Goal: Transaction & Acquisition: Subscribe to service/newsletter

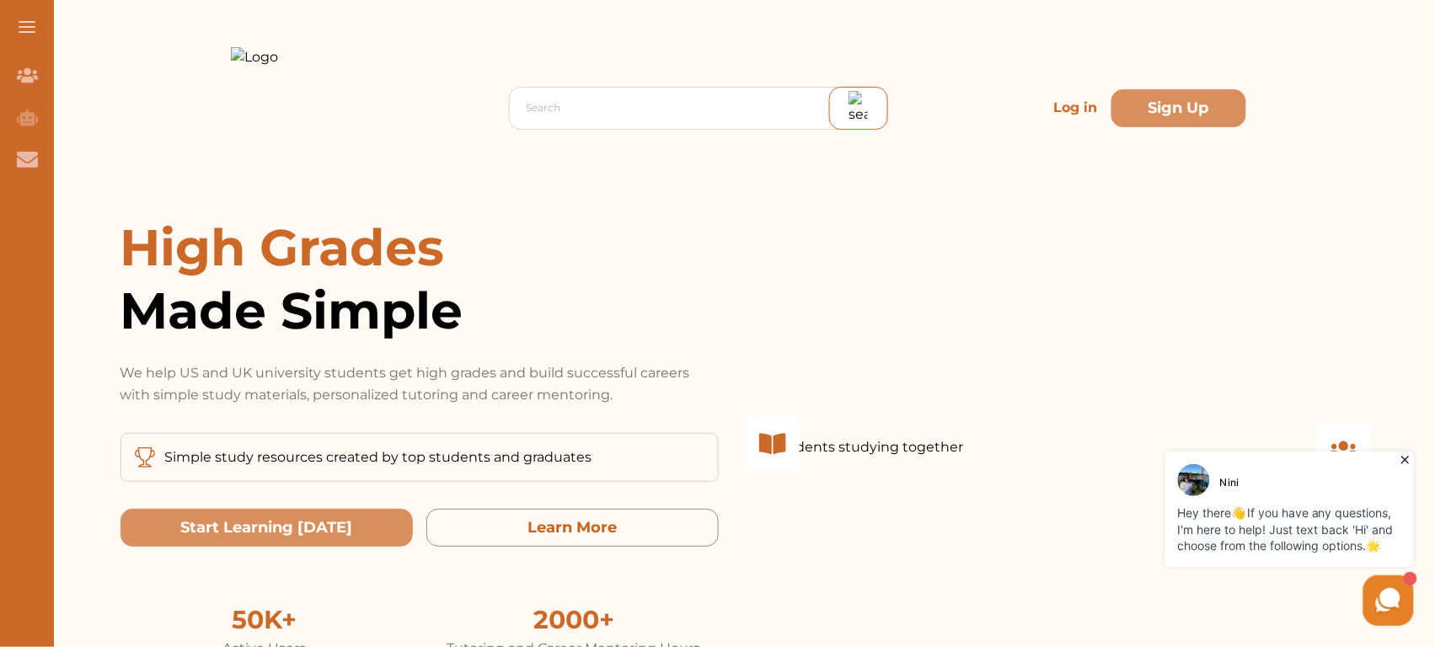
click at [1008, 118] on div "Search Log in Sign Up" at bounding box center [738, 108] width 1015 height 216
click at [1040, 111] on div "Search Log in Sign Up" at bounding box center [738, 108] width 1015 height 216
click at [1054, 111] on p "Log in" at bounding box center [1075, 108] width 57 height 34
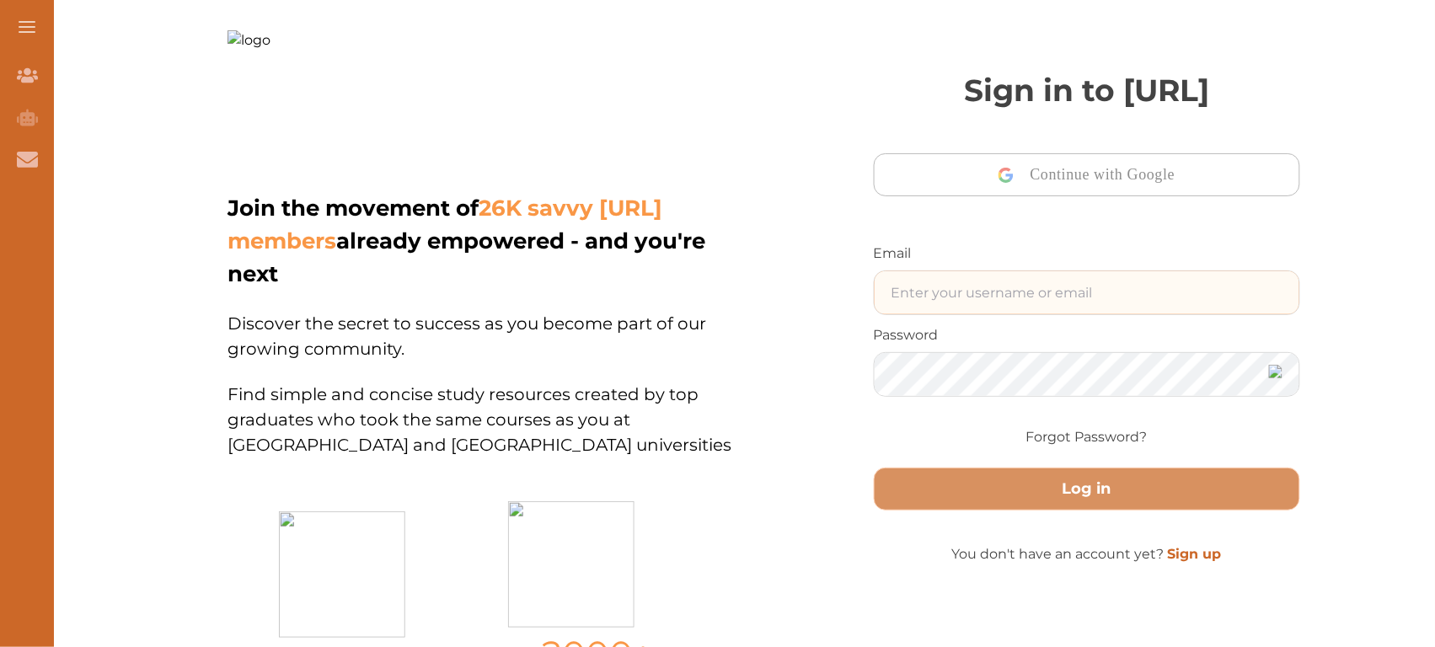
type input "[EMAIL_ADDRESS][DOMAIN_NAME]"
click at [1051, 303] on input "mail@example.com" at bounding box center [1086, 292] width 425 height 43
type input "ali48293@gmail.com"
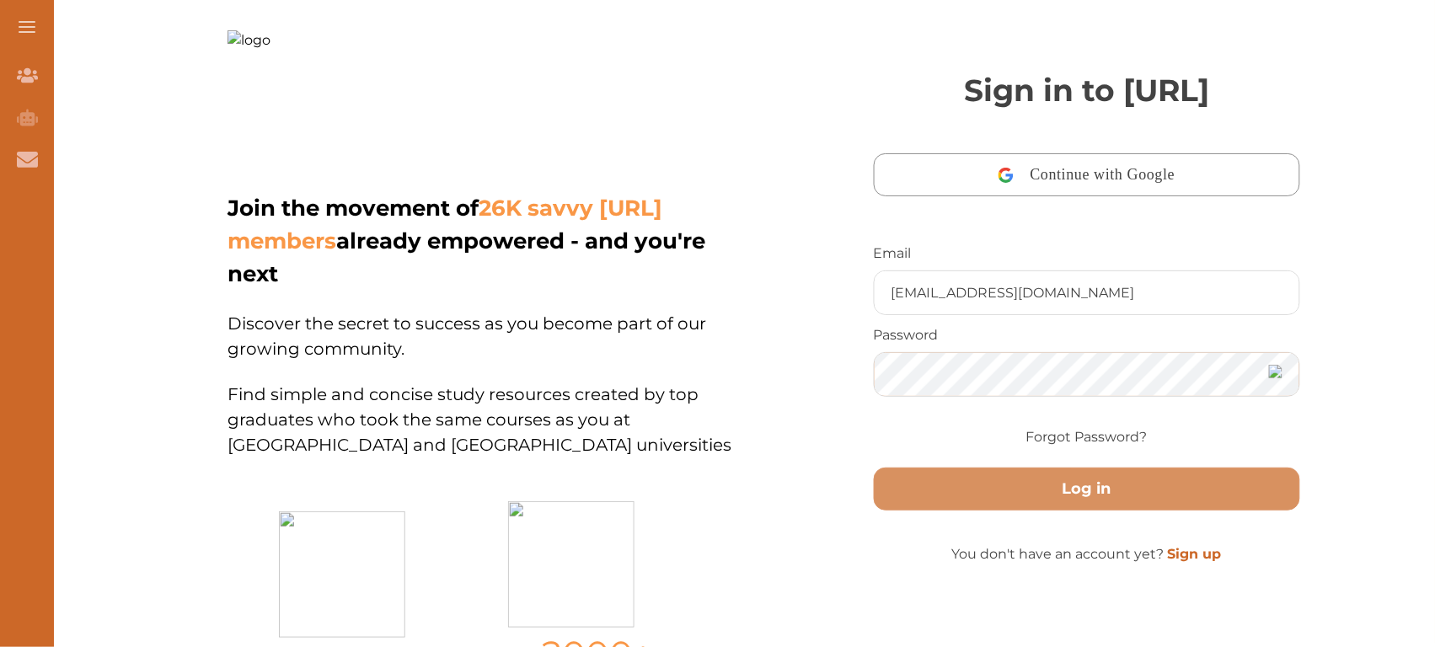
click at [874, 468] on button "Log in" at bounding box center [1087, 489] width 427 height 43
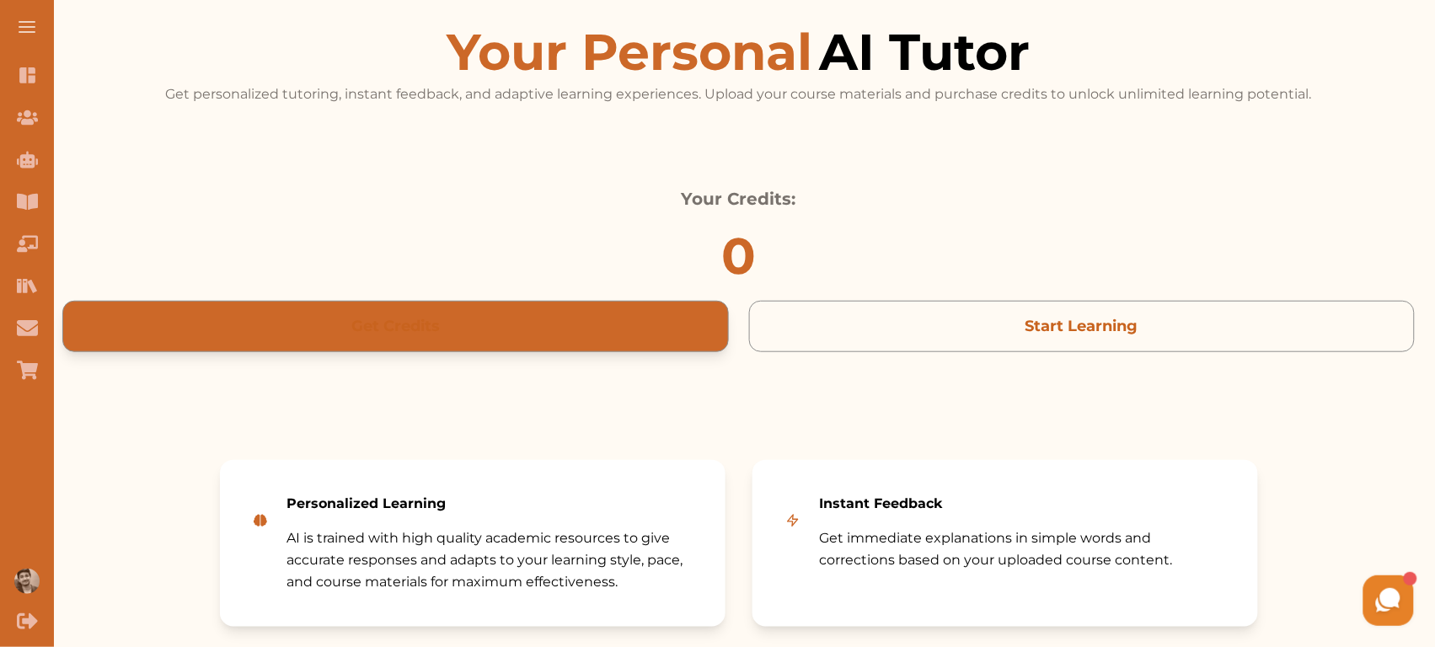
scroll to position [220, 0]
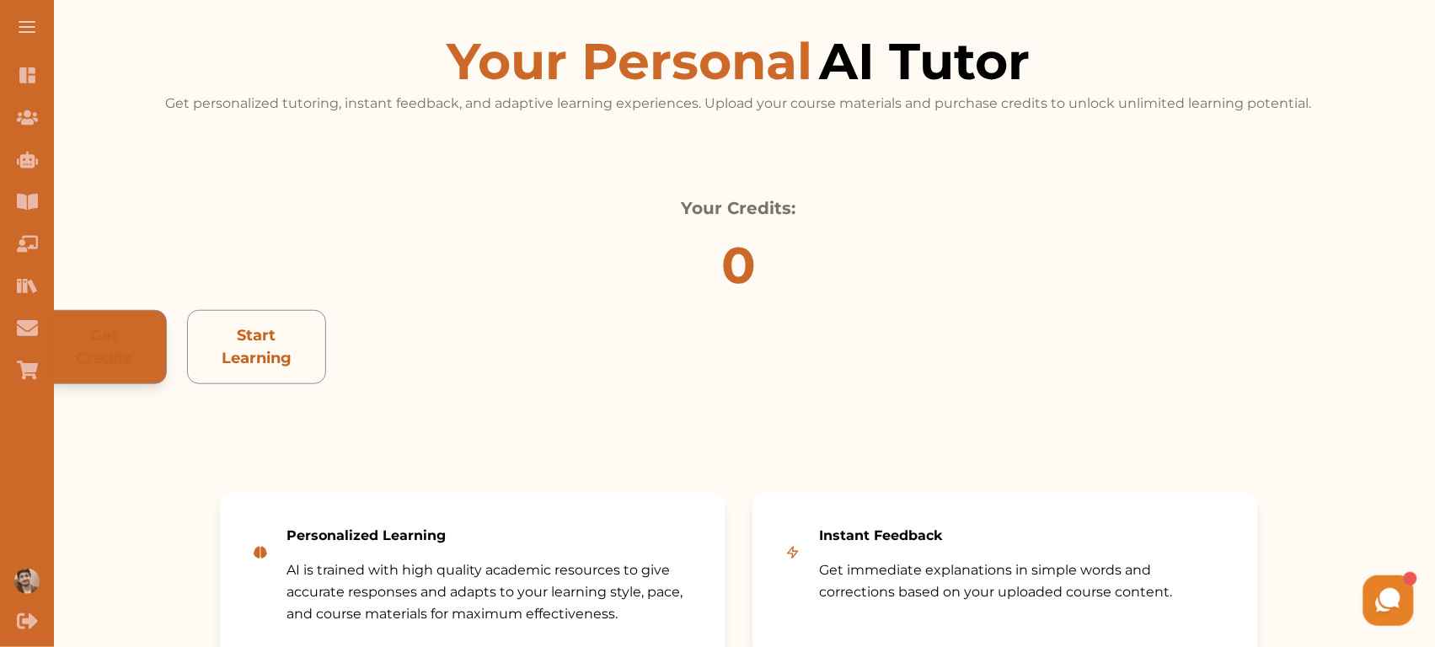
click at [643, 179] on div "Your Personal AI Tutor Get personalized tutoring, instant feedback, and adaptiv…" at bounding box center [738, 227] width 1393 height 530
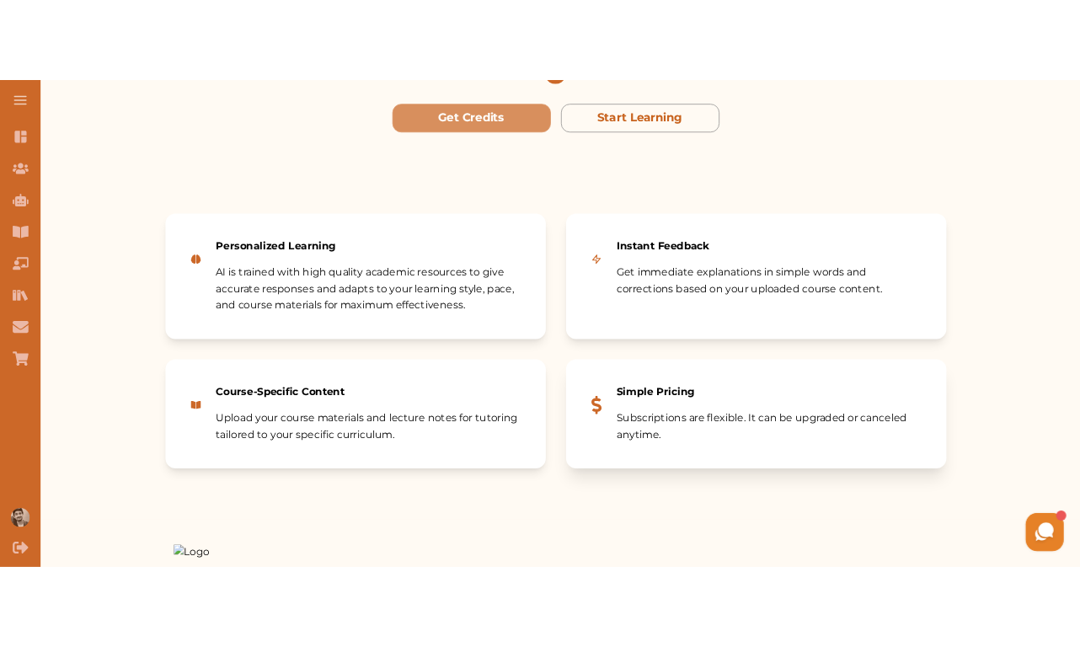
scroll to position [520, 0]
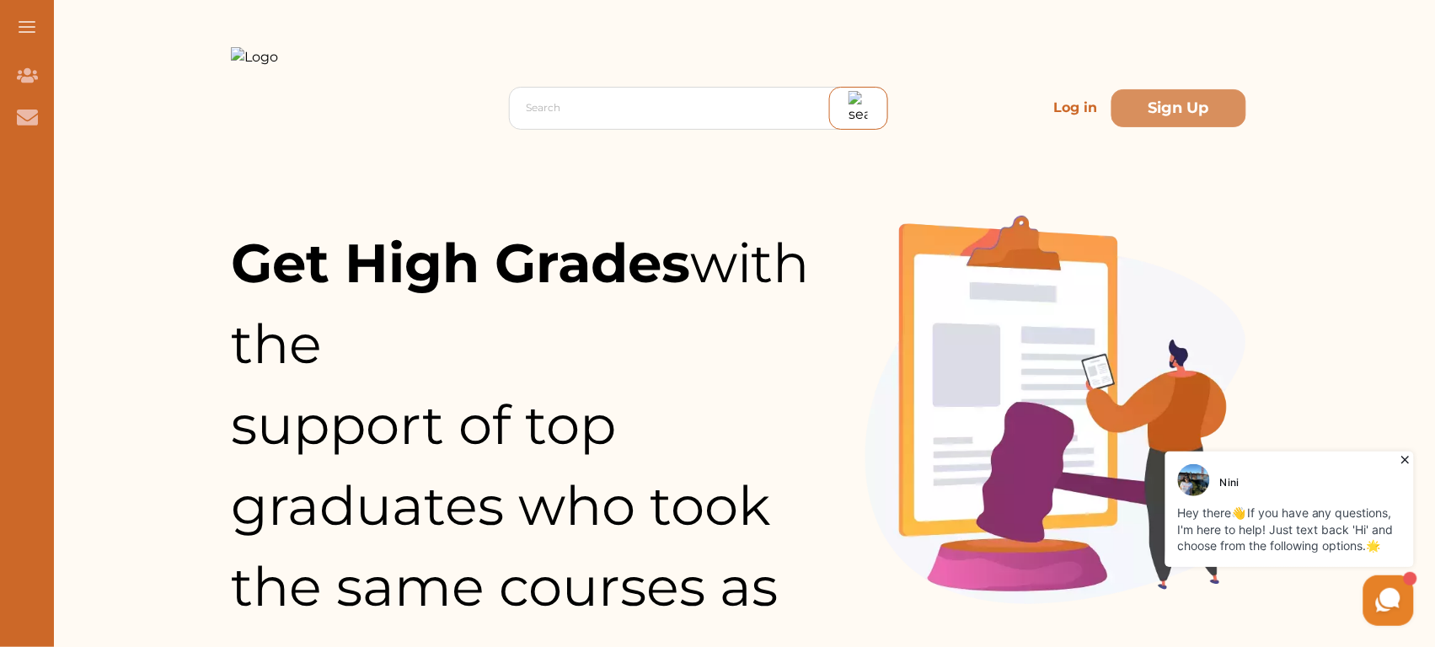
click at [1072, 116] on p "Log in" at bounding box center [1075, 108] width 57 height 34
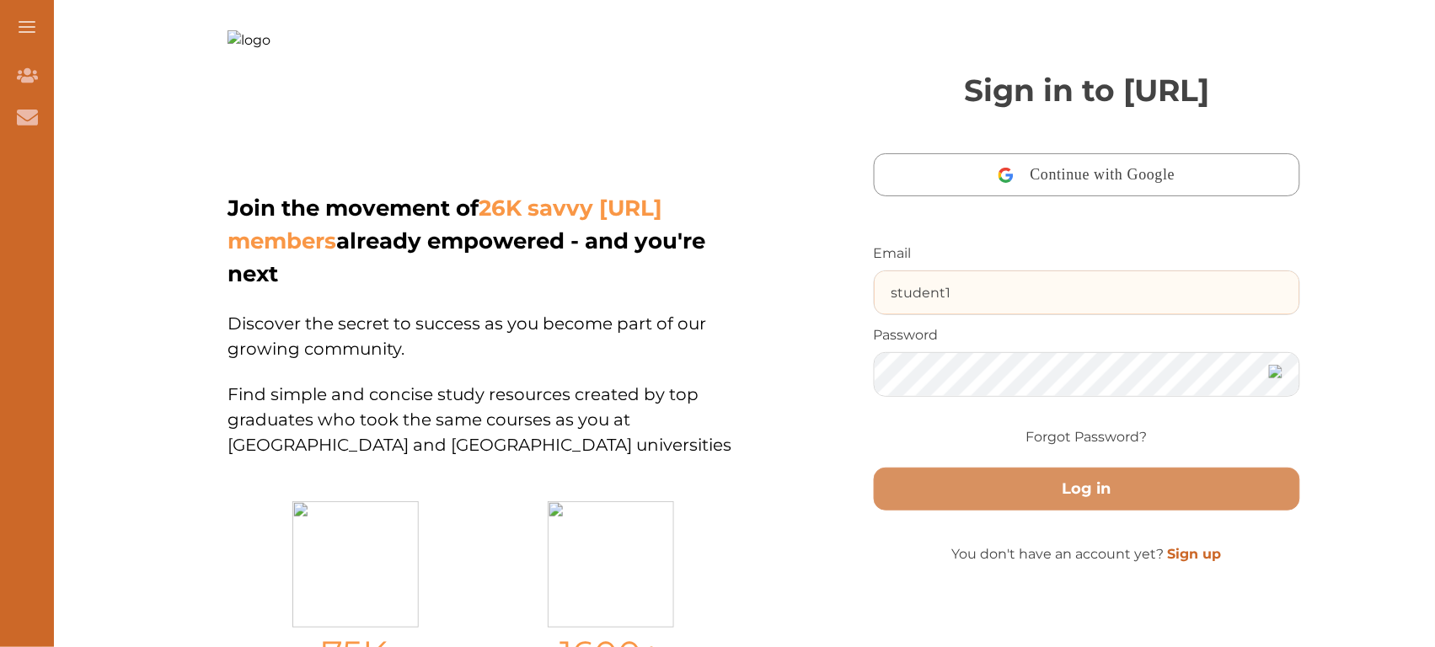
click at [1040, 308] on input "student1" at bounding box center [1086, 292] width 425 height 43
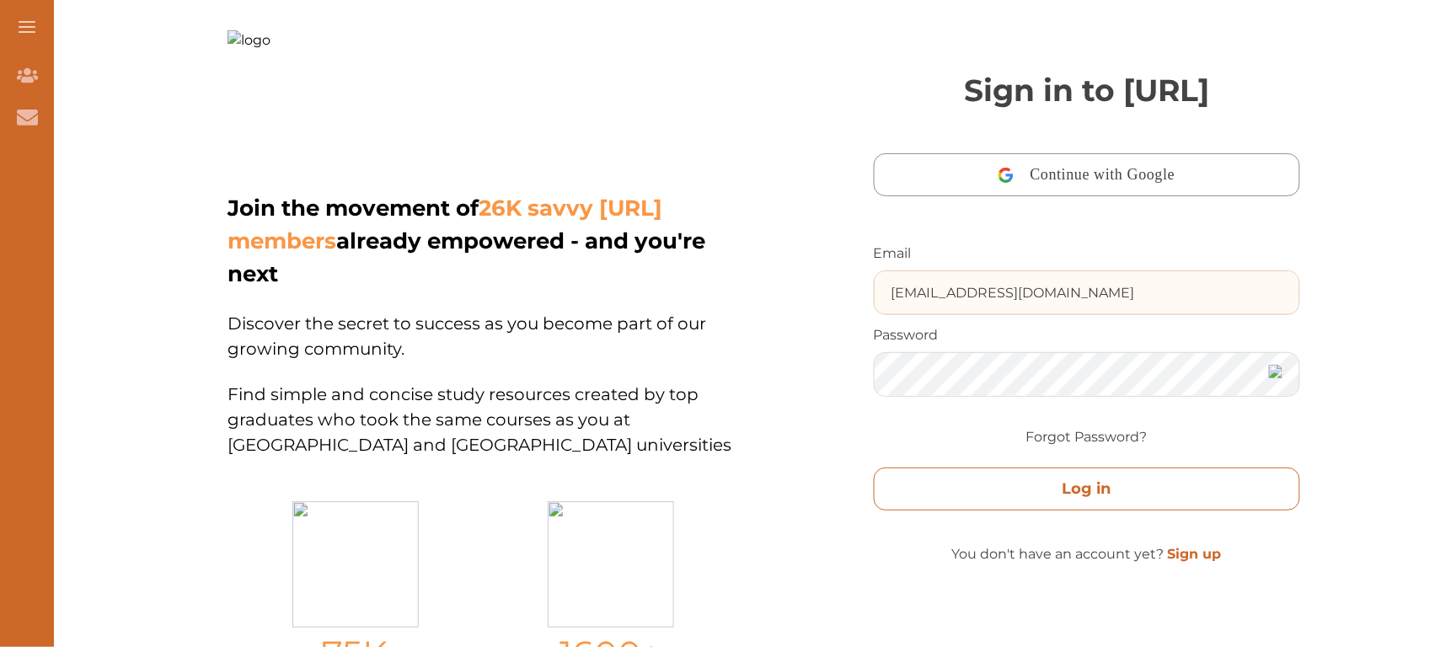
type input "[EMAIL_ADDRESS][DOMAIN_NAME]"
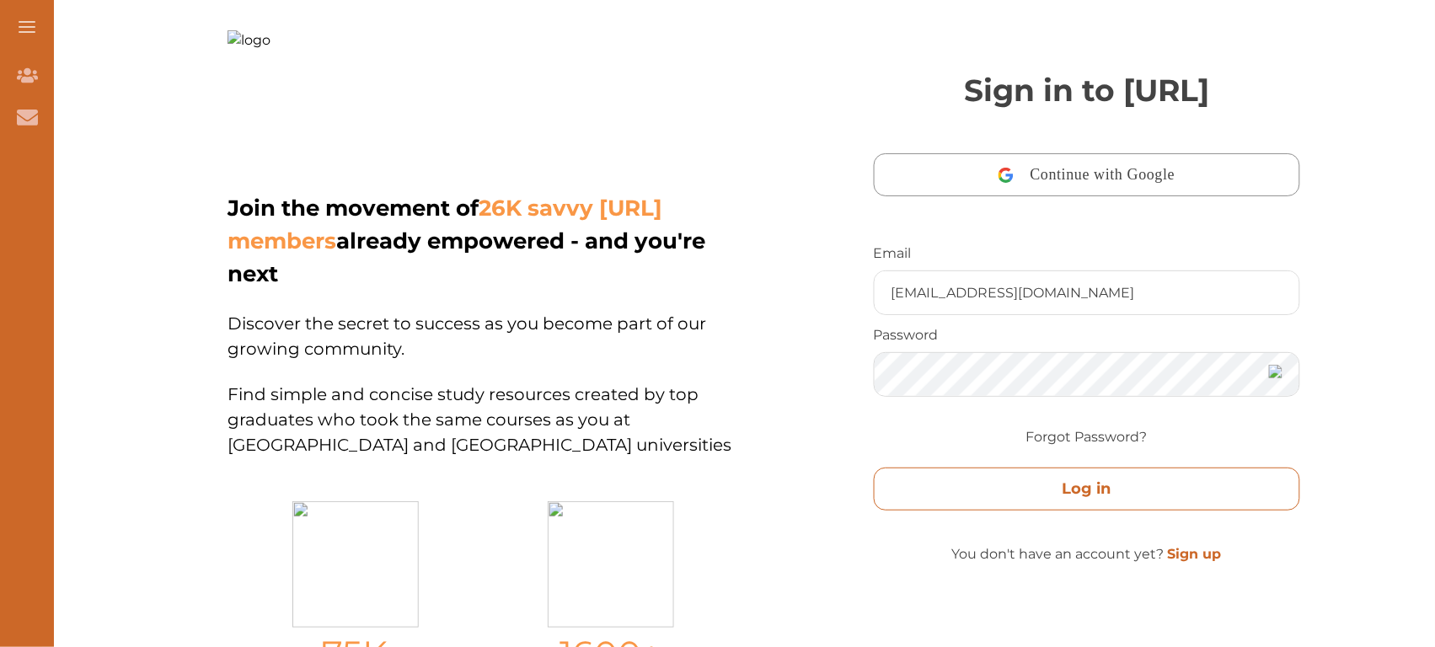
click at [1059, 494] on button "Log in" at bounding box center [1087, 489] width 427 height 43
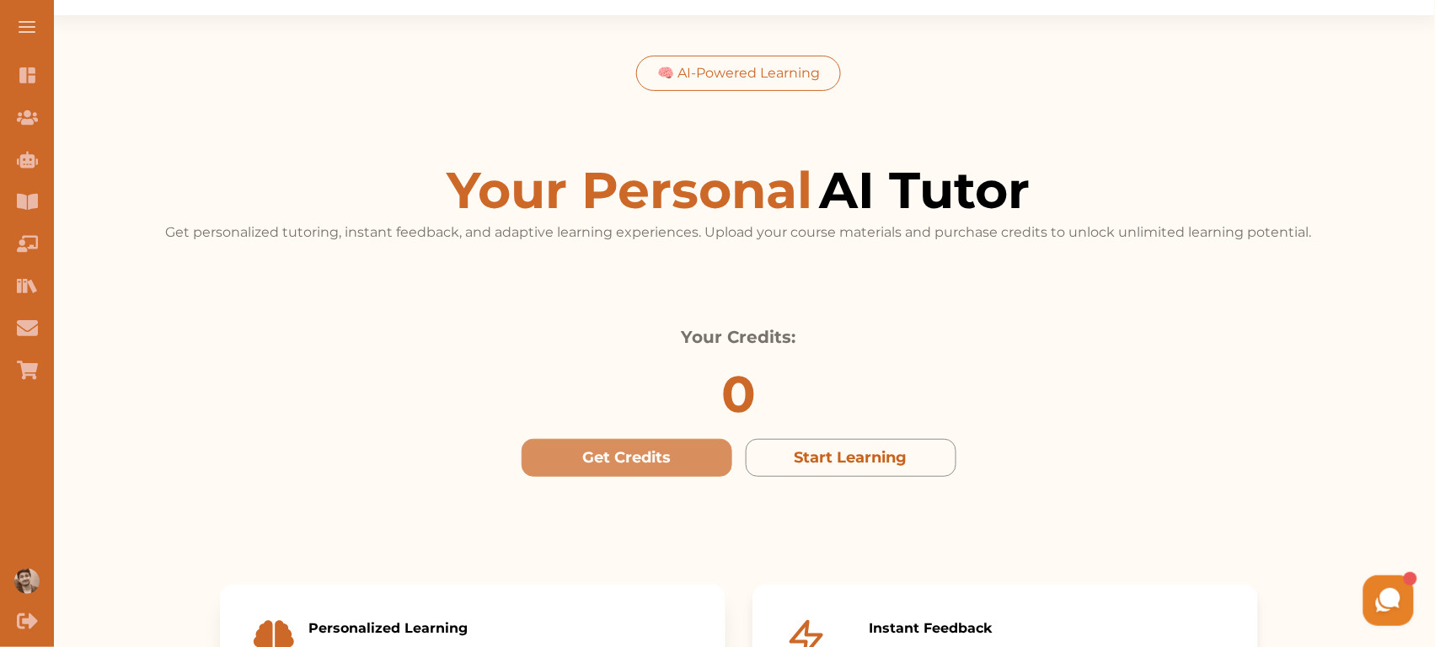
scroll to position [90, 0]
click at [671, 461] on button "Get Credits" at bounding box center [626, 459] width 211 height 38
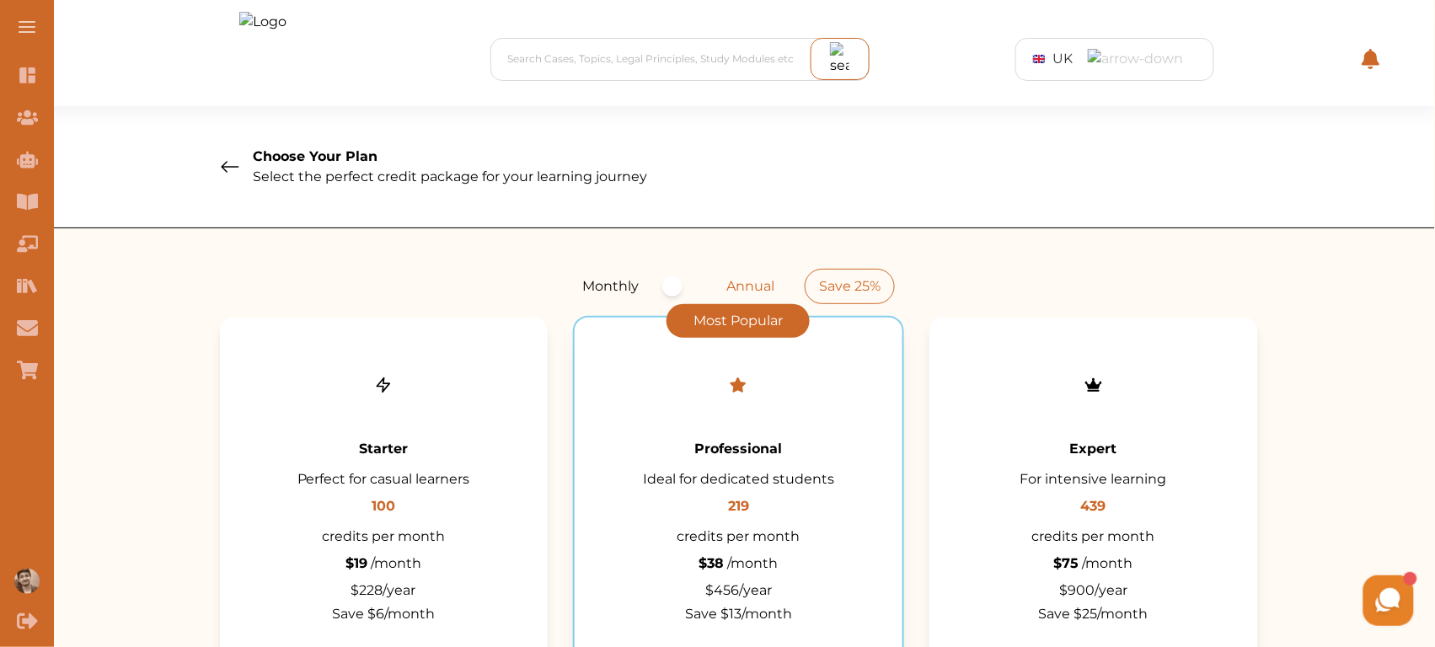
click at [225, 163] on icon at bounding box center [230, 167] width 18 height 12
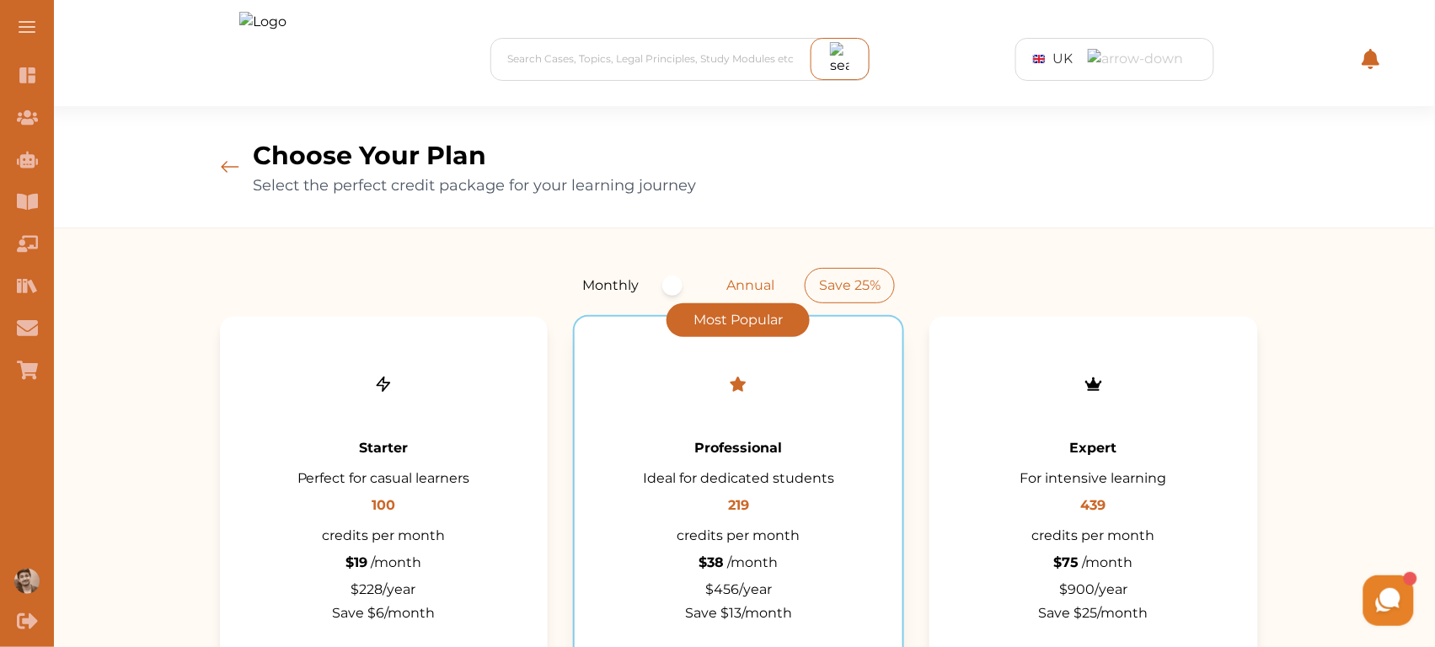
click at [678, 283] on div at bounding box center [672, 285] width 20 height 20
click at [678, 283] on div at bounding box center [682, 285] width 47 height 27
click at [678, 283] on div at bounding box center [672, 285] width 20 height 20
click at [678, 283] on div at bounding box center [682, 285] width 47 height 27
click at [678, 283] on div at bounding box center [672, 285] width 20 height 20
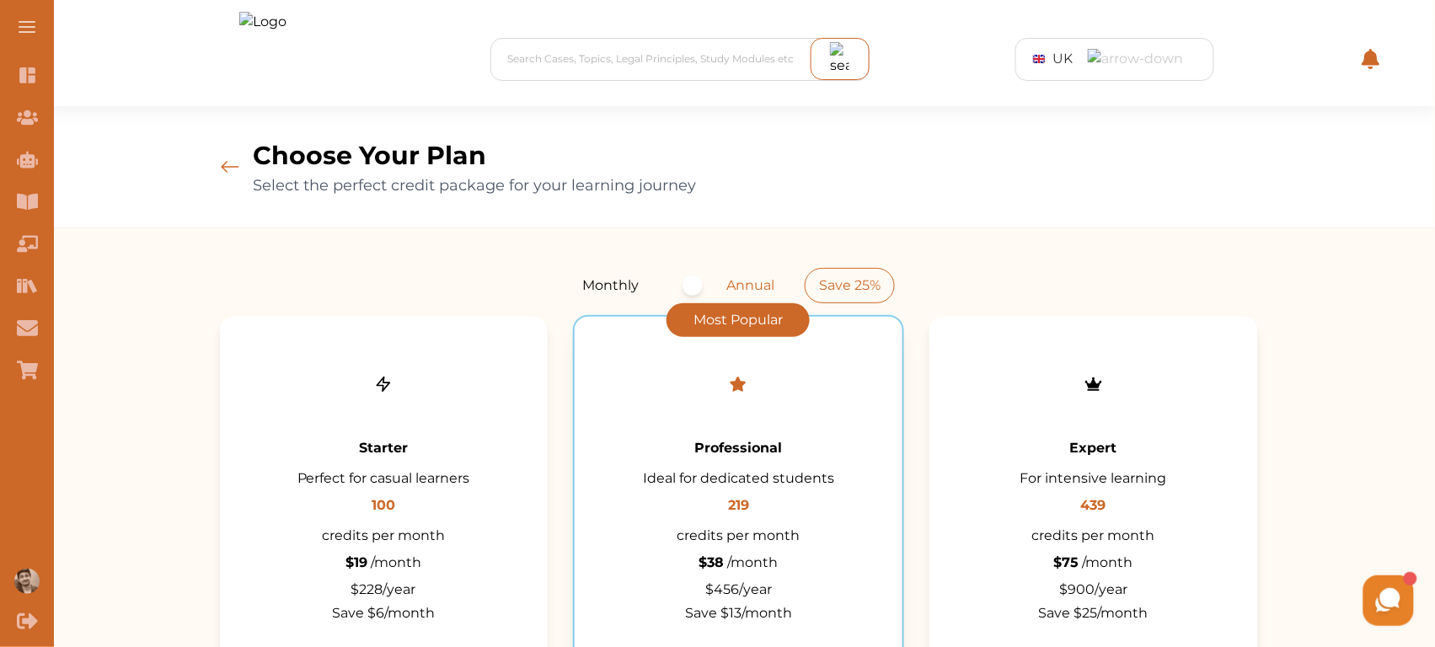
click at [678, 283] on div at bounding box center [682, 285] width 47 height 27
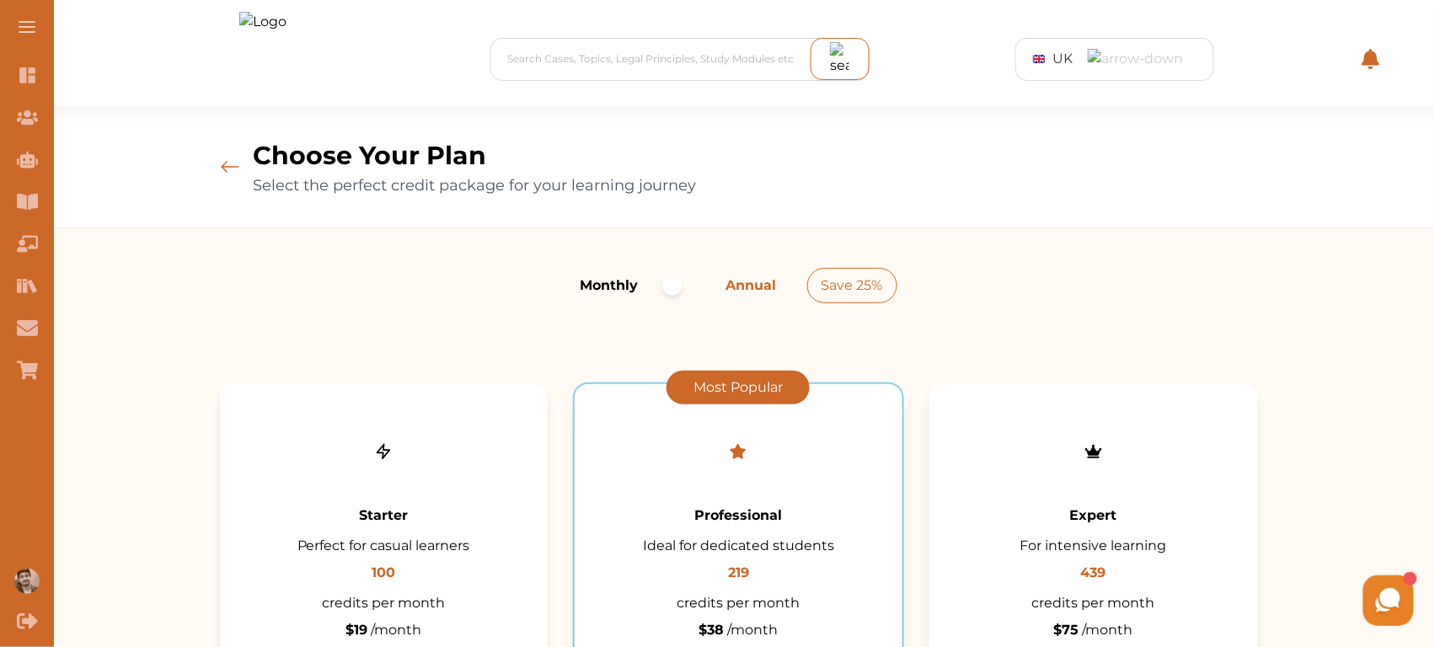
click at [678, 292] on div at bounding box center [672, 285] width 20 height 20
click at [678, 292] on div at bounding box center [682, 285] width 47 height 27
click at [676, 288] on div at bounding box center [672, 285] width 20 height 20
click at [676, 288] on div at bounding box center [682, 285] width 47 height 27
click at [676, 288] on div at bounding box center [672, 285] width 20 height 20
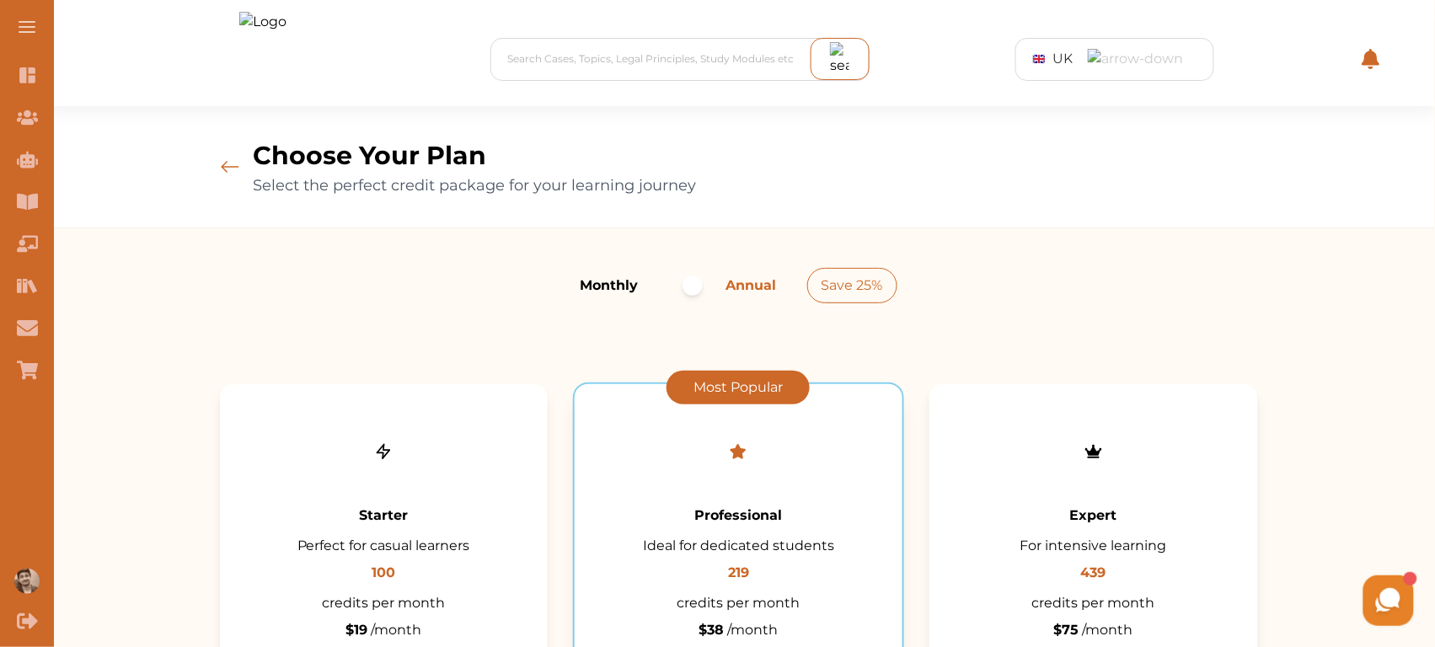
click at [676, 288] on div at bounding box center [682, 285] width 47 height 27
click at [676, 288] on div at bounding box center [672, 285] width 20 height 20
click at [676, 288] on div at bounding box center [682, 285] width 47 height 27
click at [682, 280] on div at bounding box center [682, 285] width 47 height 27
click at [682, 280] on div at bounding box center [692, 285] width 20 height 20
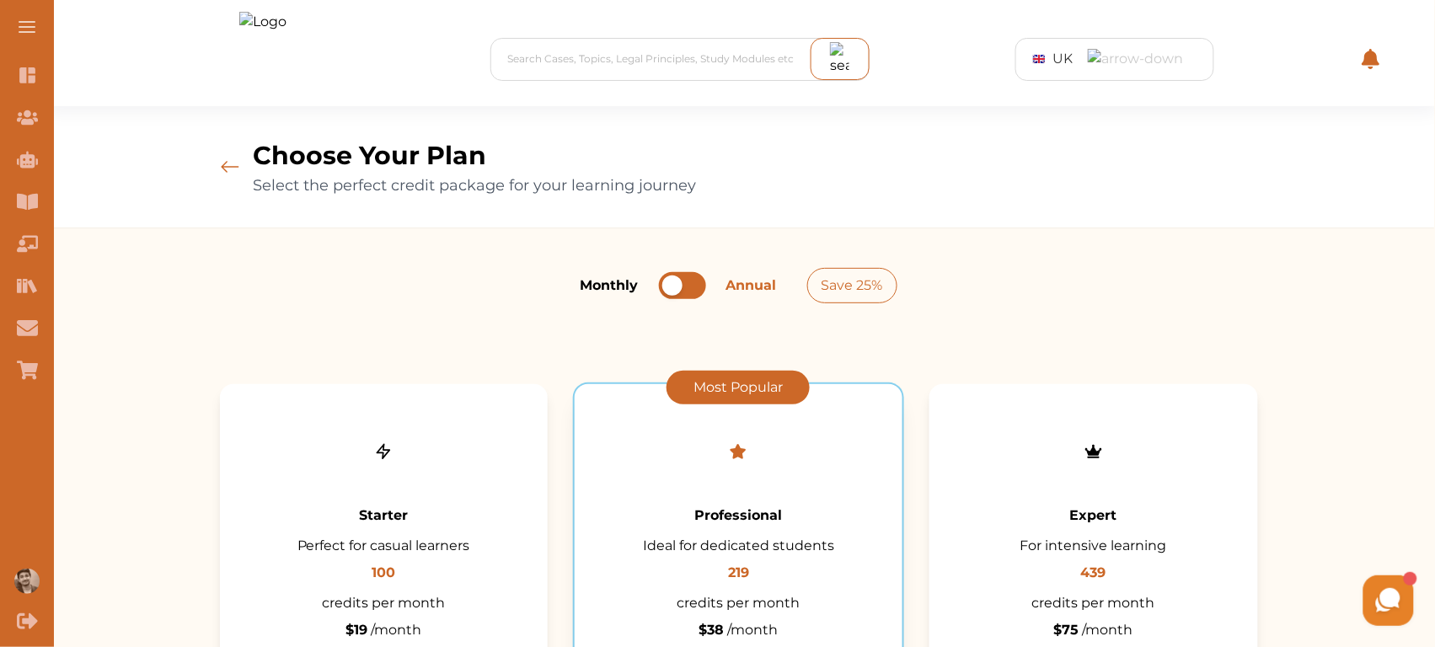
click at [683, 286] on div at bounding box center [682, 285] width 47 height 27
click at [683, 286] on div at bounding box center [692, 285] width 20 height 20
click at [683, 286] on div at bounding box center [682, 285] width 47 height 27
click at [683, 286] on div at bounding box center [692, 285] width 20 height 20
click at [683, 286] on div at bounding box center [682, 285] width 47 height 27
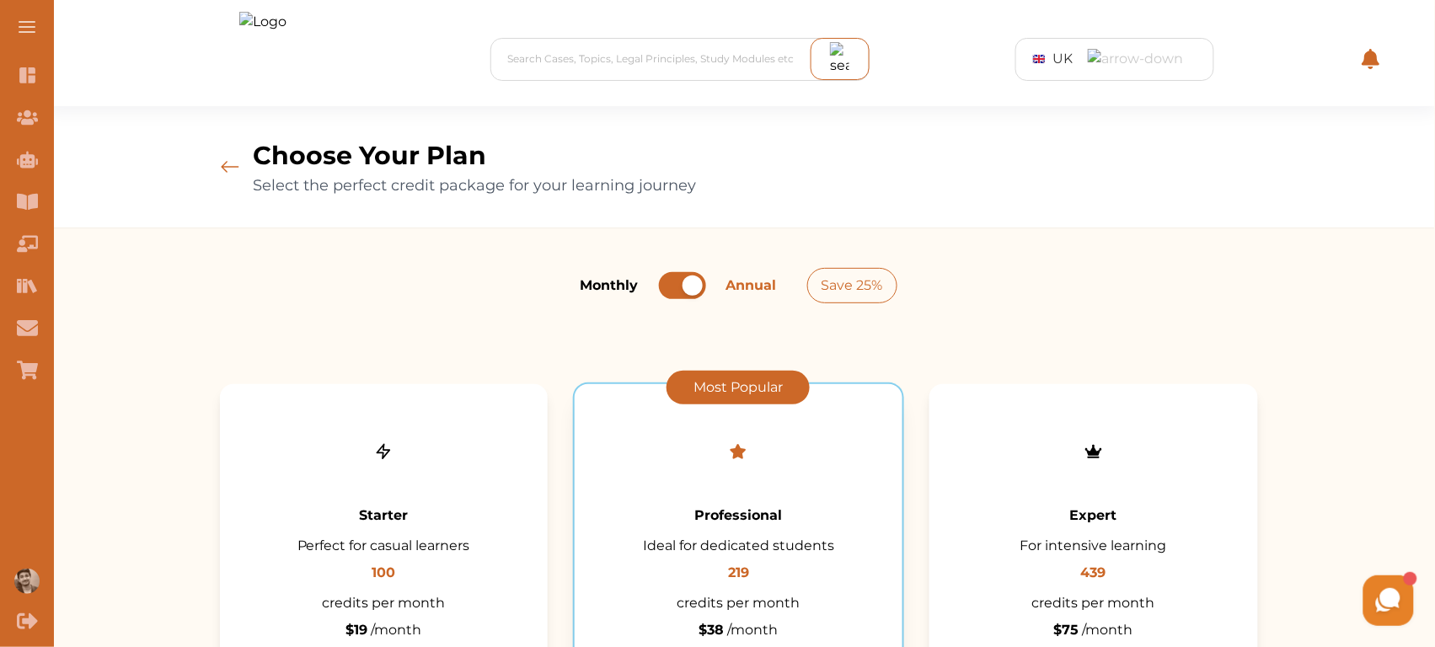
click at [682, 296] on div at bounding box center [682, 285] width 47 height 27
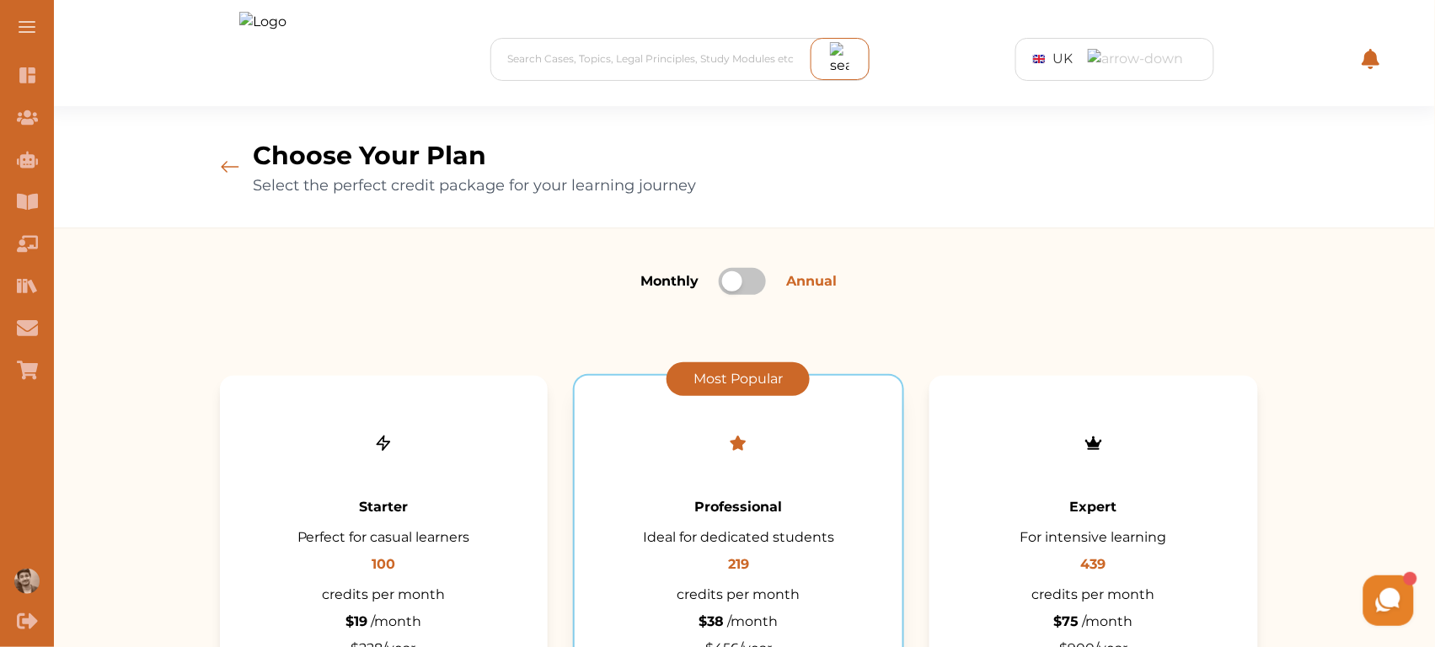
click at [727, 286] on div at bounding box center [732, 281] width 20 height 20
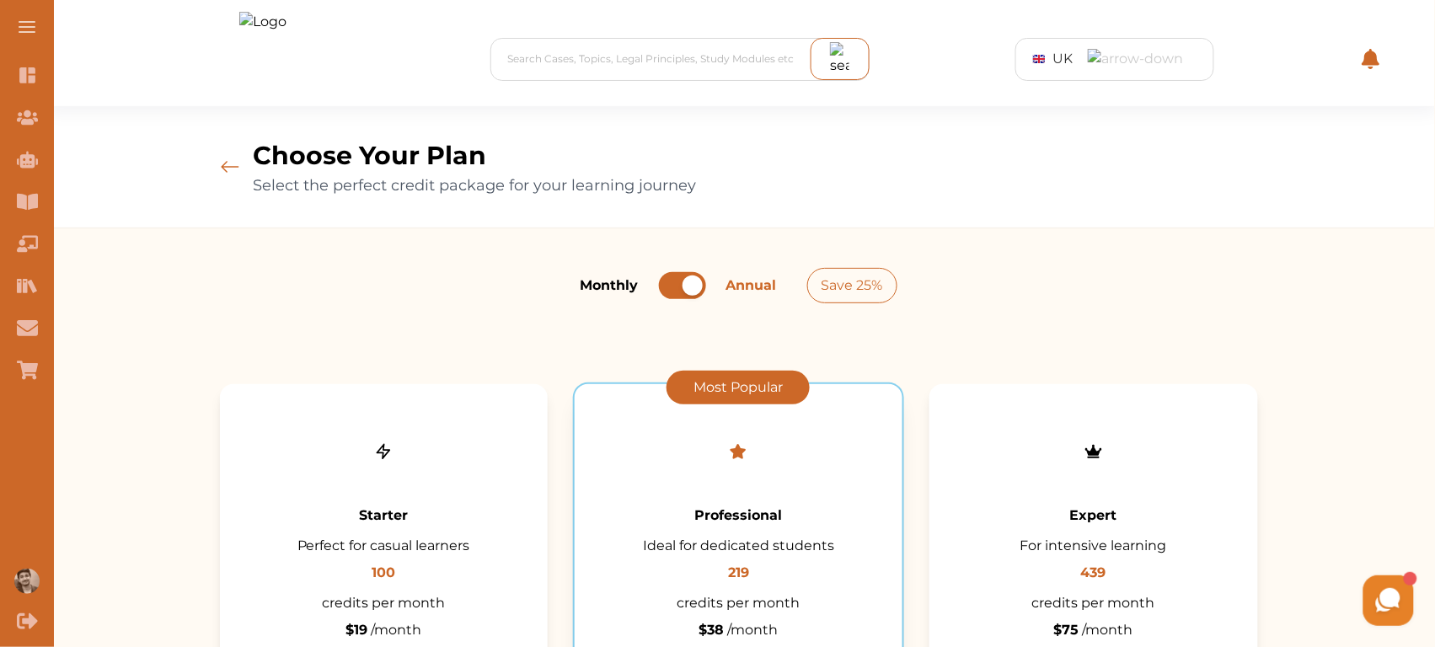
click at [700, 285] on div at bounding box center [692, 285] width 20 height 20
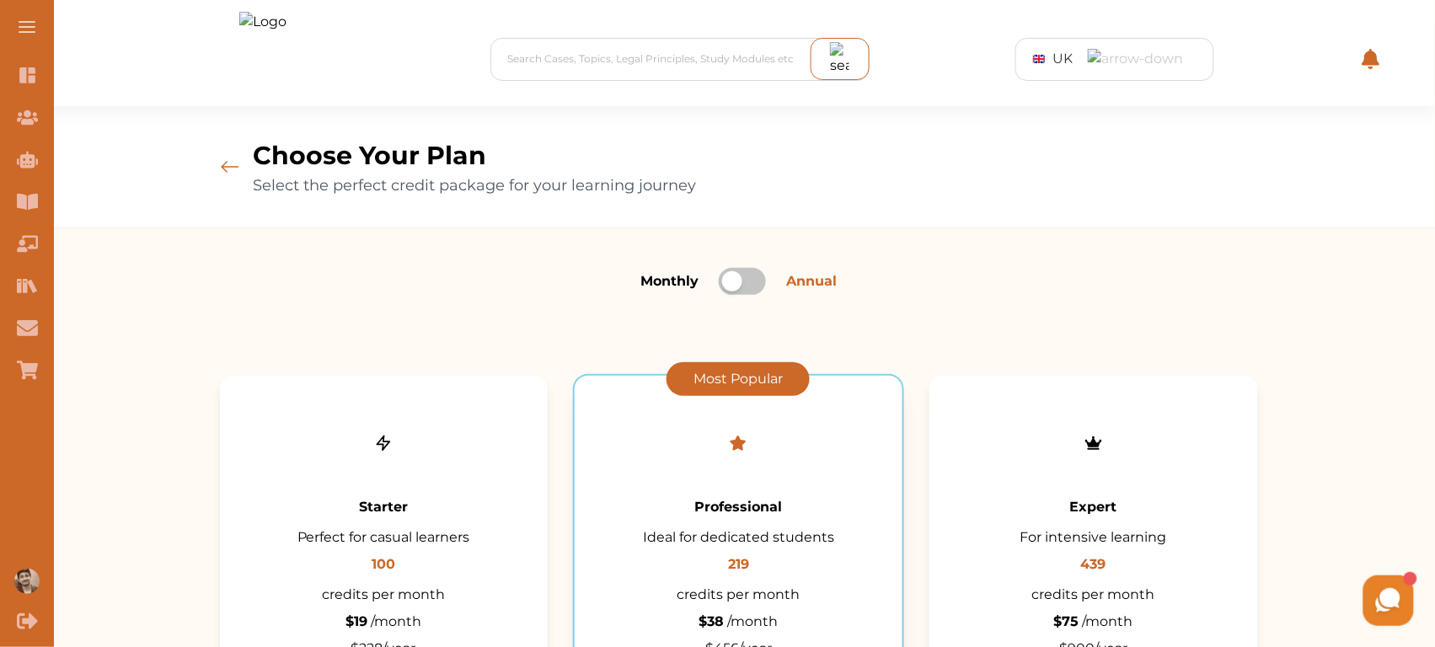
click at [729, 281] on div at bounding box center [732, 281] width 20 height 20
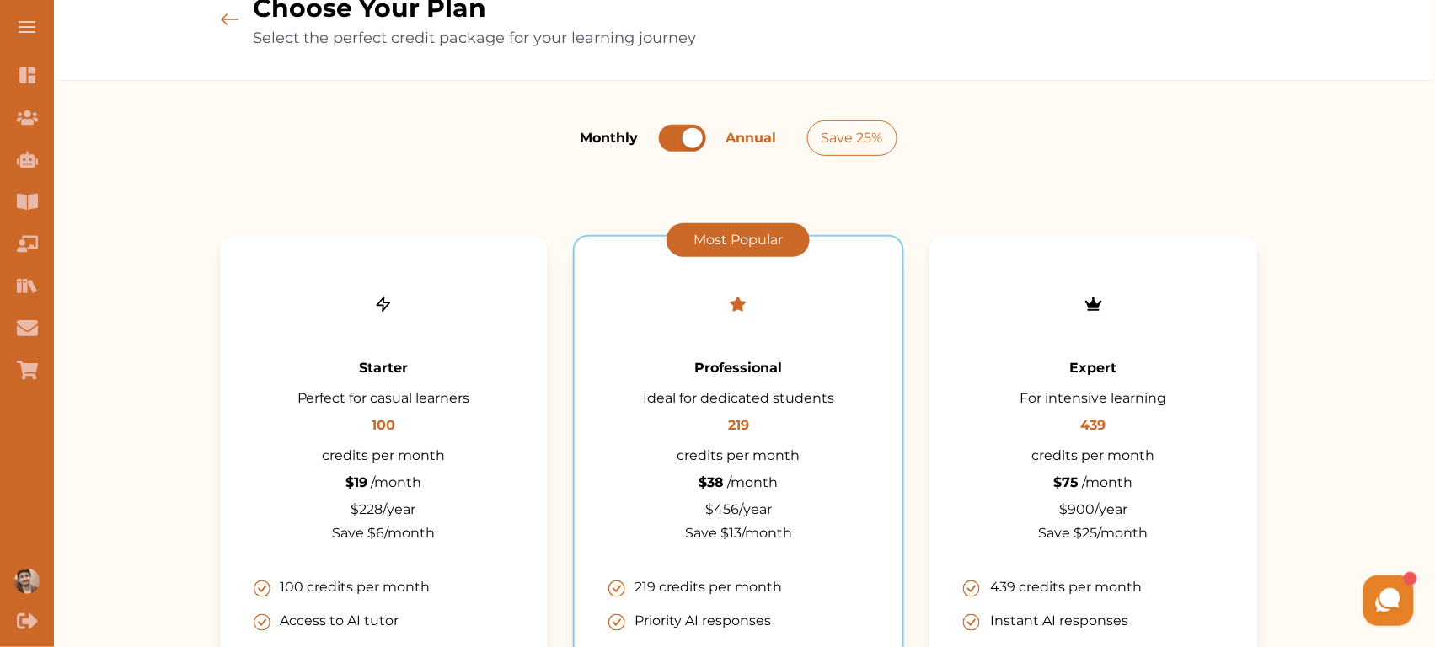
scroll to position [158, 0]
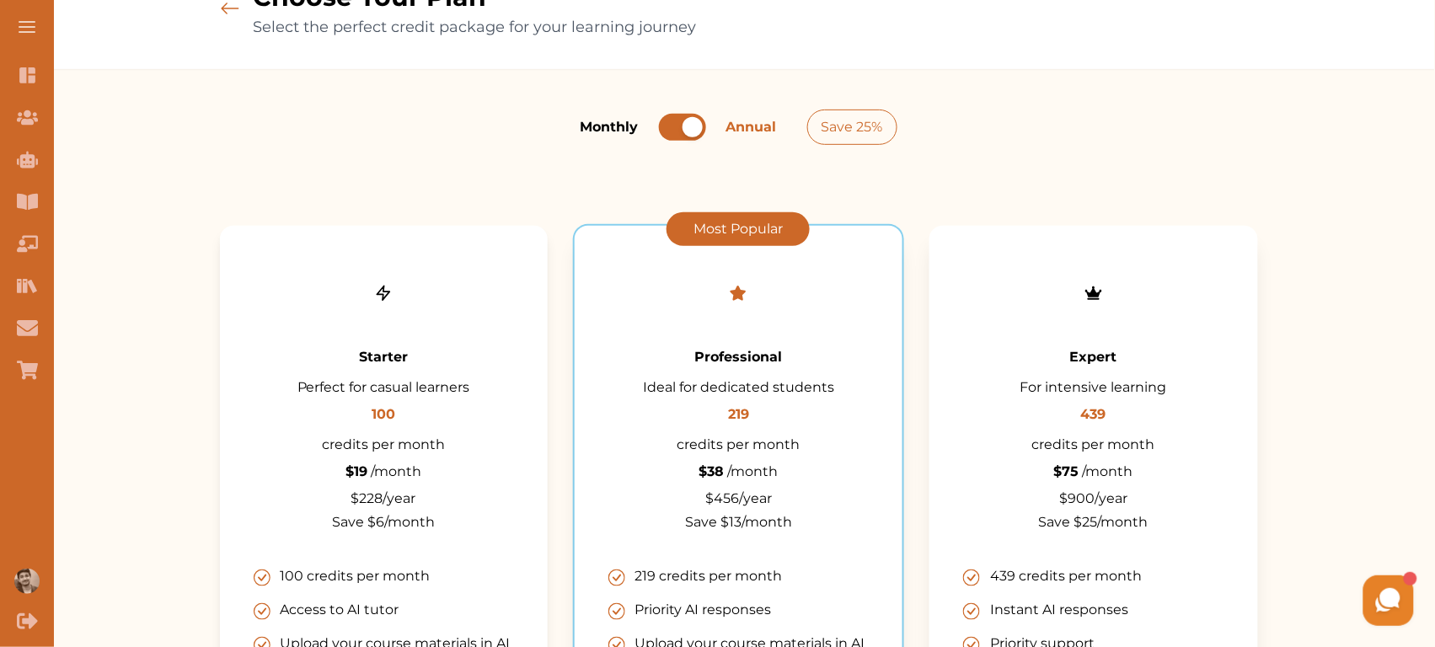
click at [1068, 236] on div "Expert For intensive learning 439 credits per month $ 75 /month $ 900 /year Sav…" at bounding box center [1093, 533] width 328 height 614
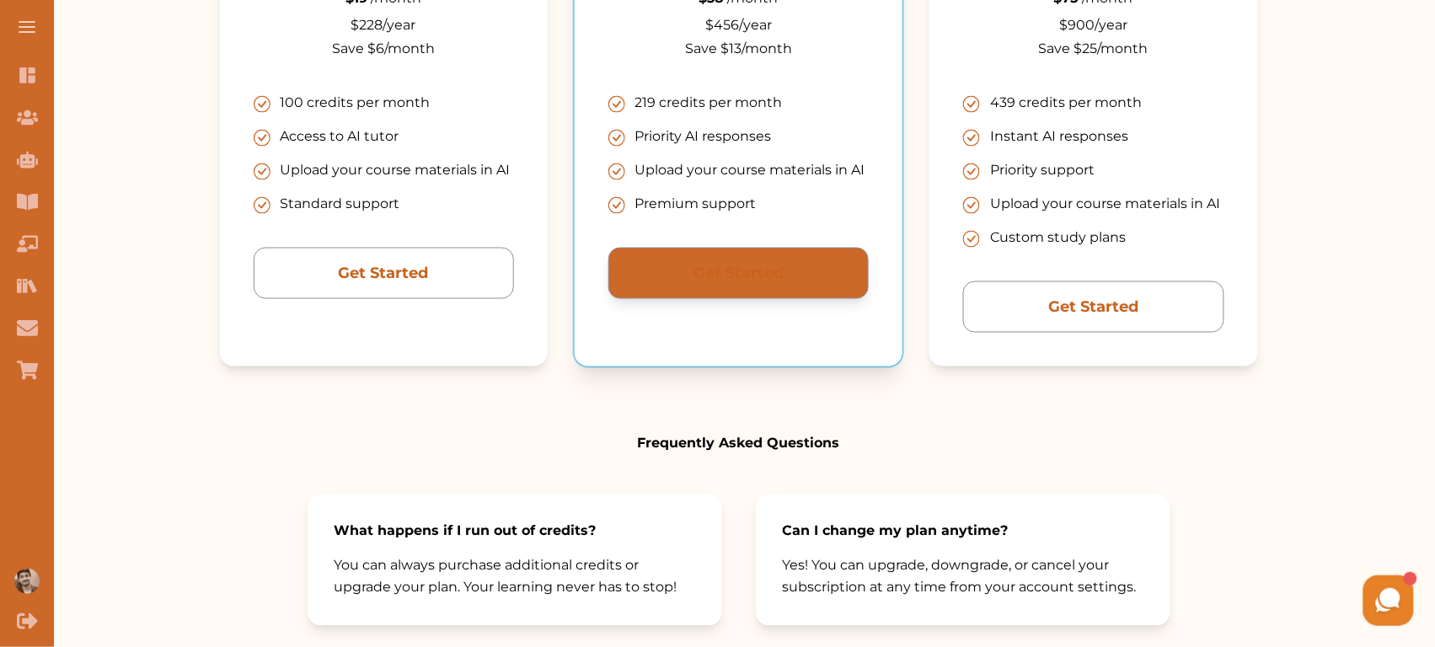
scroll to position [628, 0]
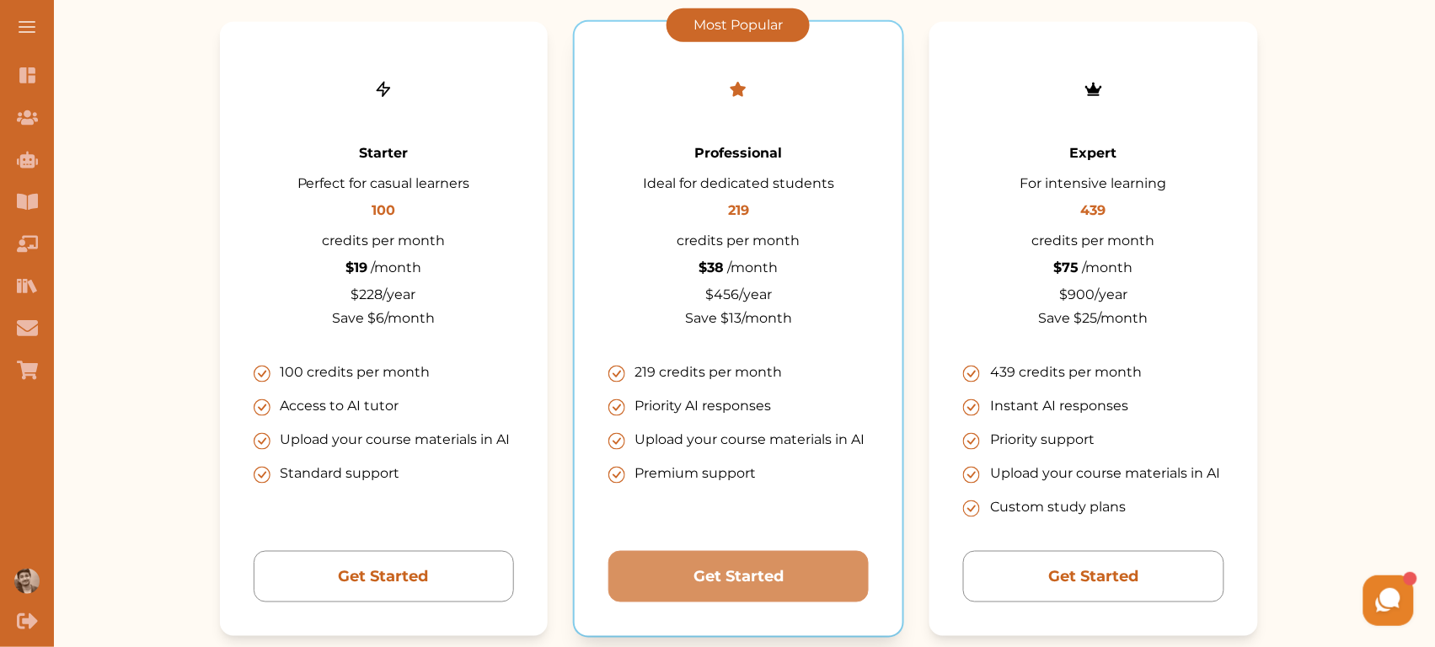
scroll to position [355, 0]
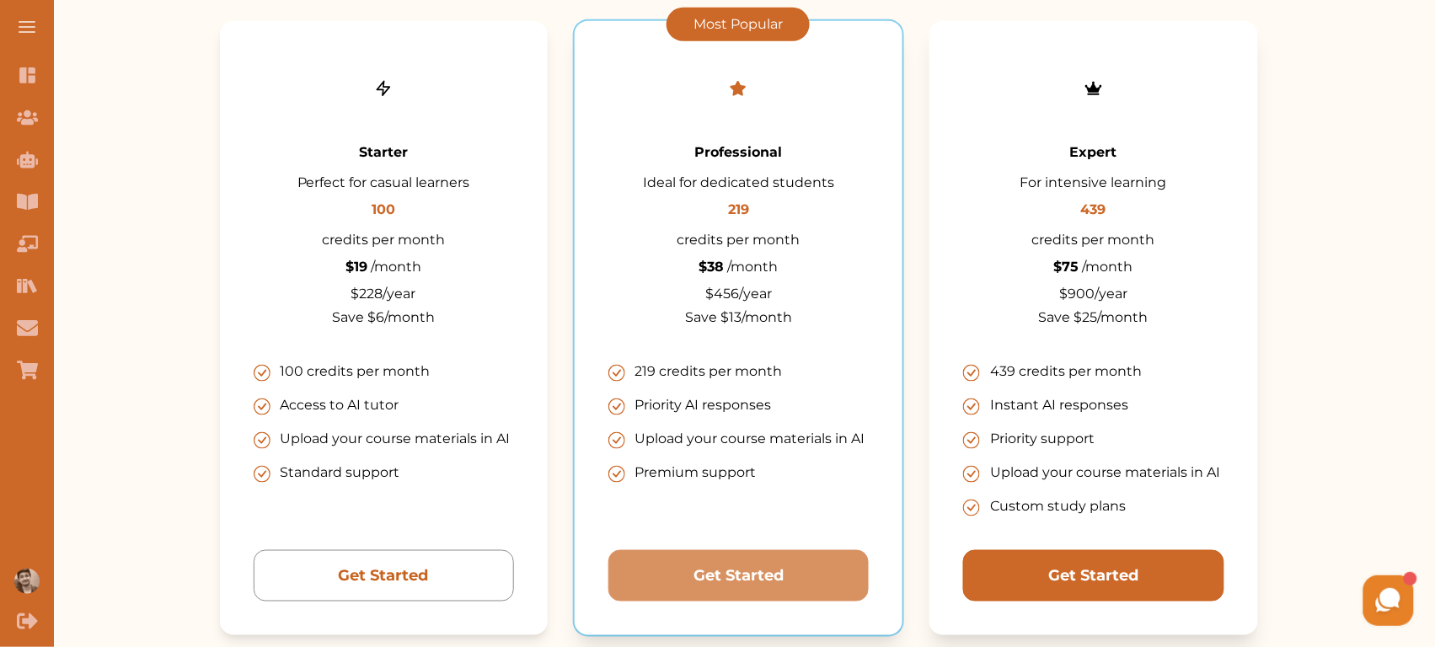
click at [514, 564] on button "Get Started" at bounding box center [384, 575] width 260 height 51
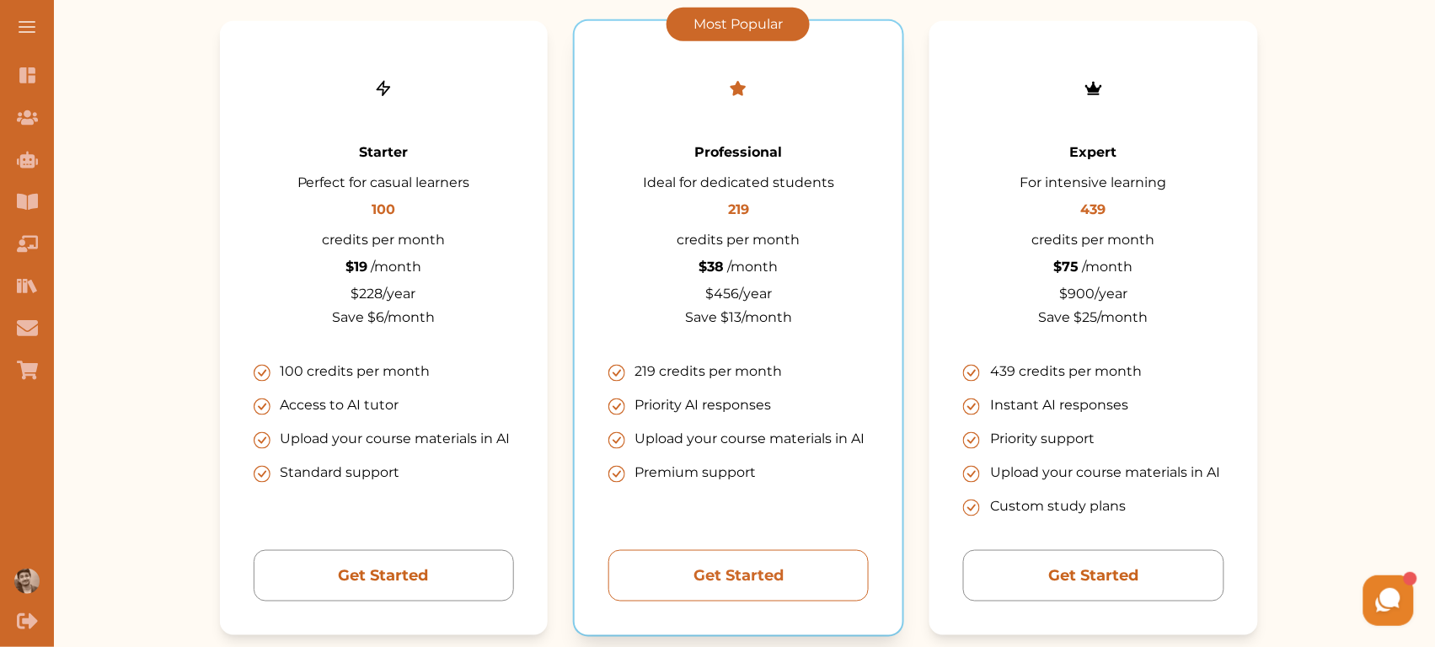
click at [794, 582] on button "Get Started" at bounding box center [738, 575] width 260 height 51
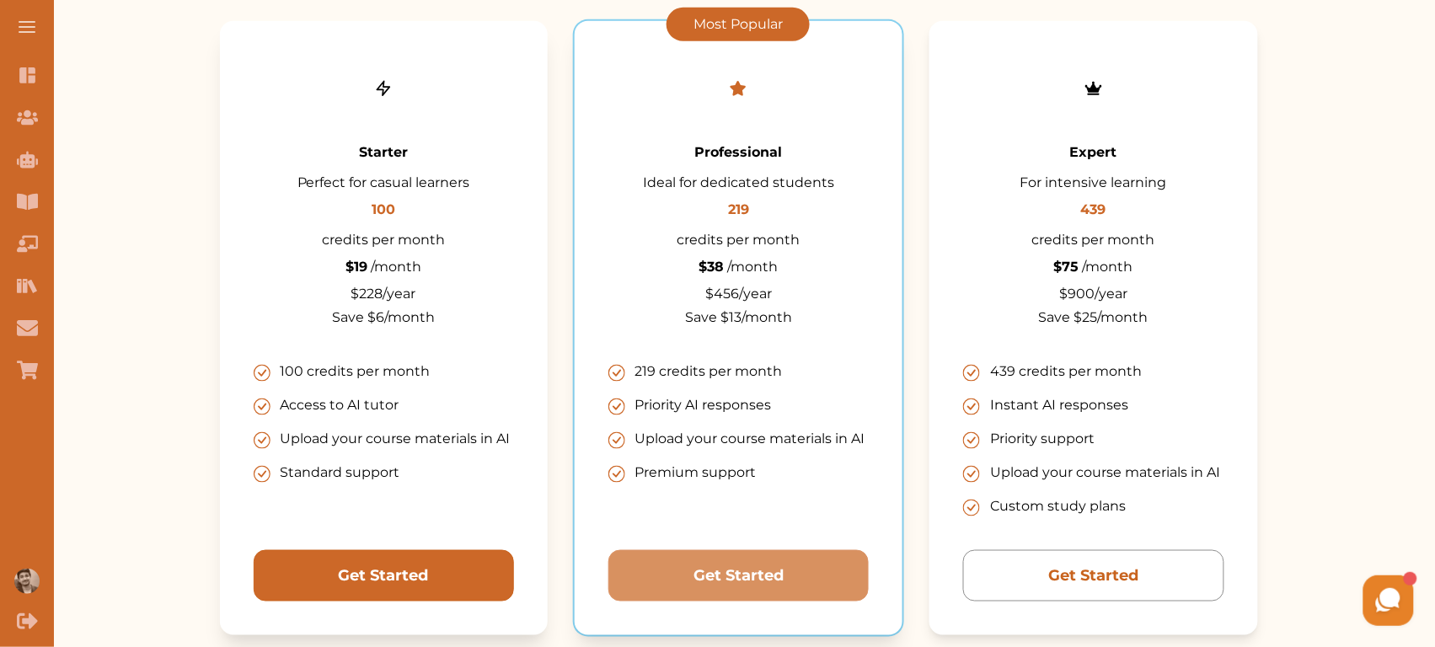
click at [495, 577] on button "Get Started" at bounding box center [384, 575] width 260 height 51
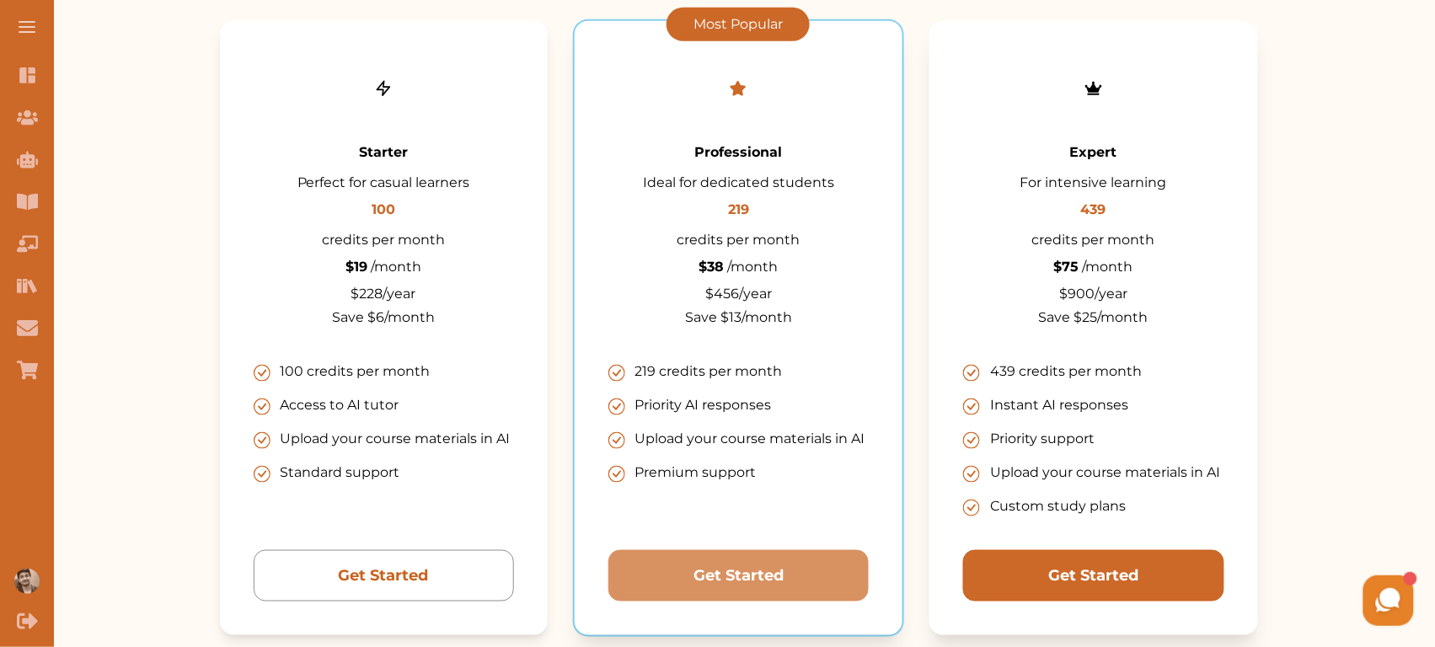
click at [514, 575] on button "Get Started" at bounding box center [384, 575] width 260 height 51
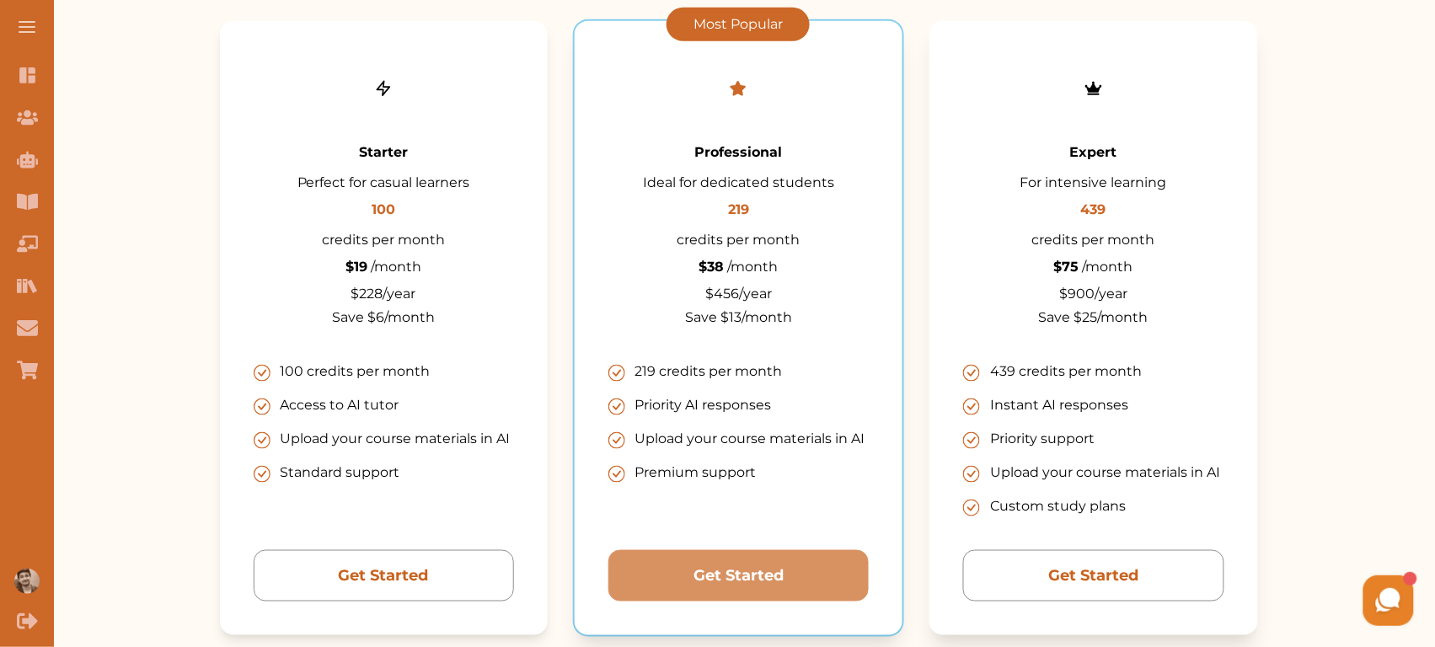
click at [931, 422] on div "Expert For intensive learning 439 credits per month $ 75 /month $ 900 /year Sav…" at bounding box center [1093, 328] width 328 height 614
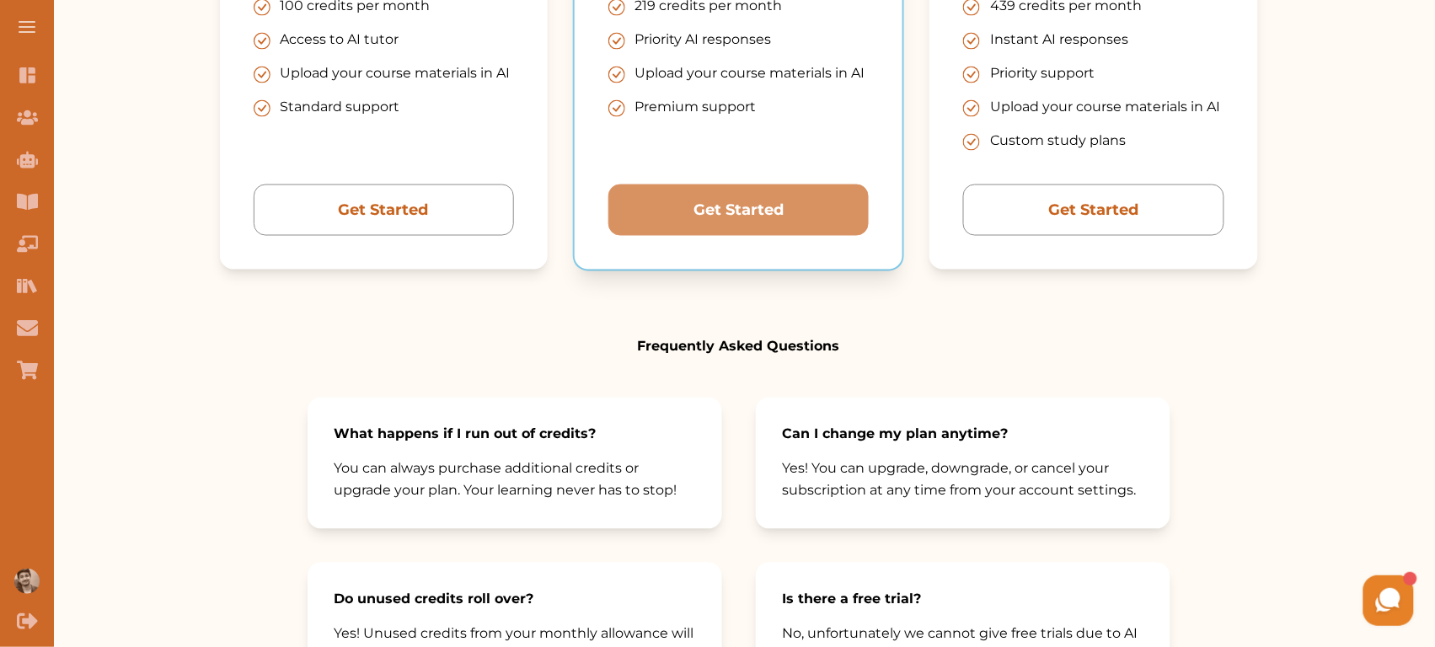
scroll to position [704, 0]
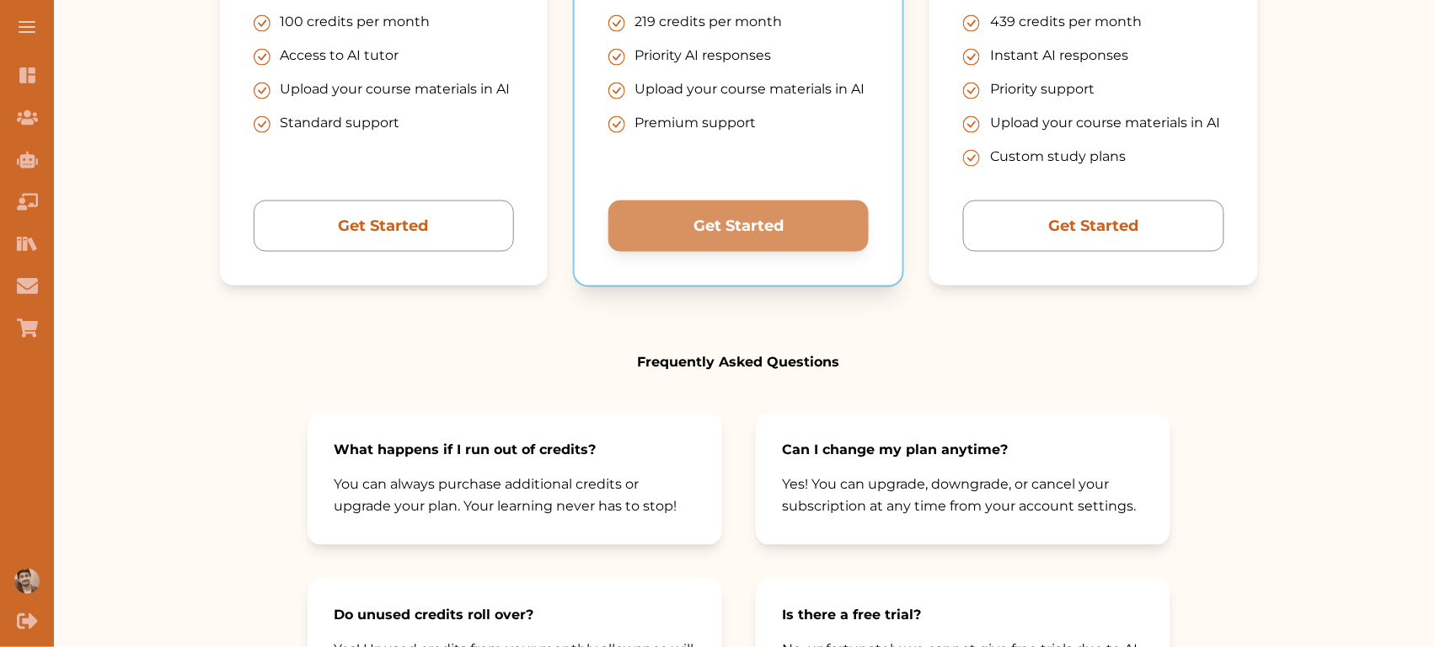
scroll to position [704, 0]
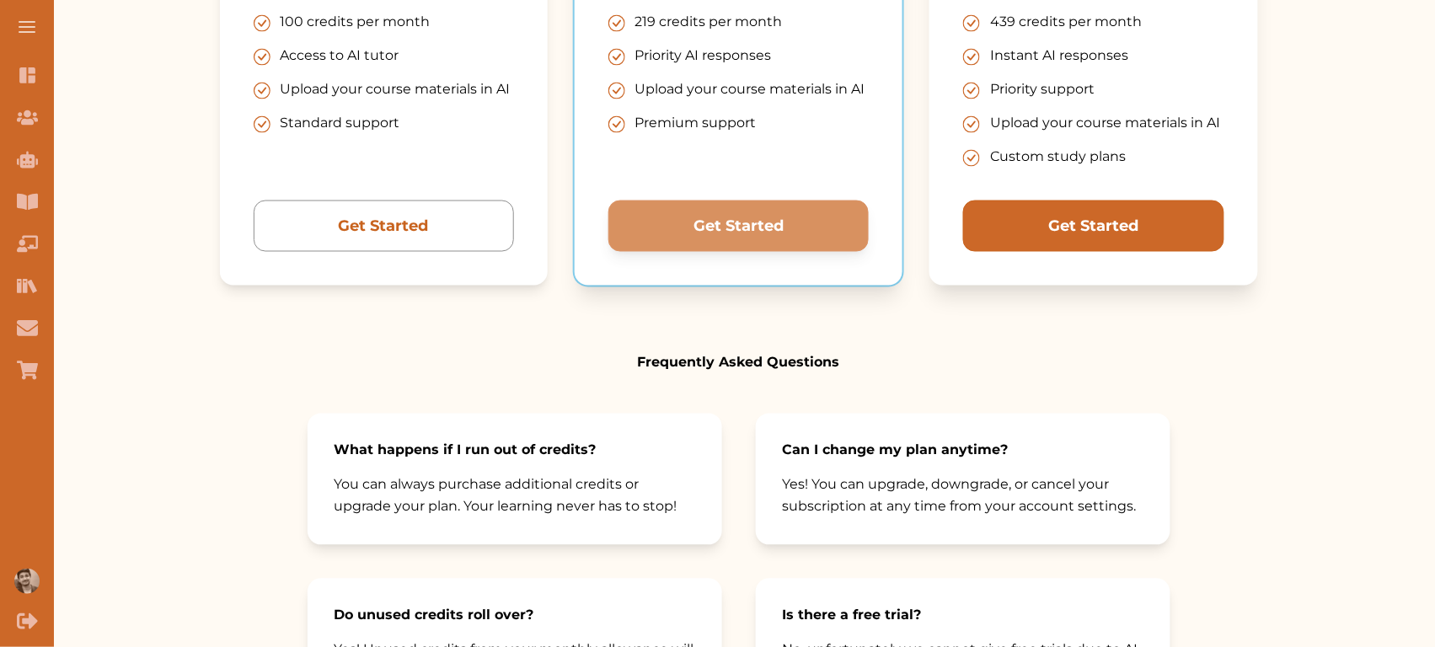
click at [514, 230] on button "Get Started" at bounding box center [384, 225] width 260 height 51
click at [514, 243] on button "Get Started" at bounding box center [384, 225] width 260 height 51
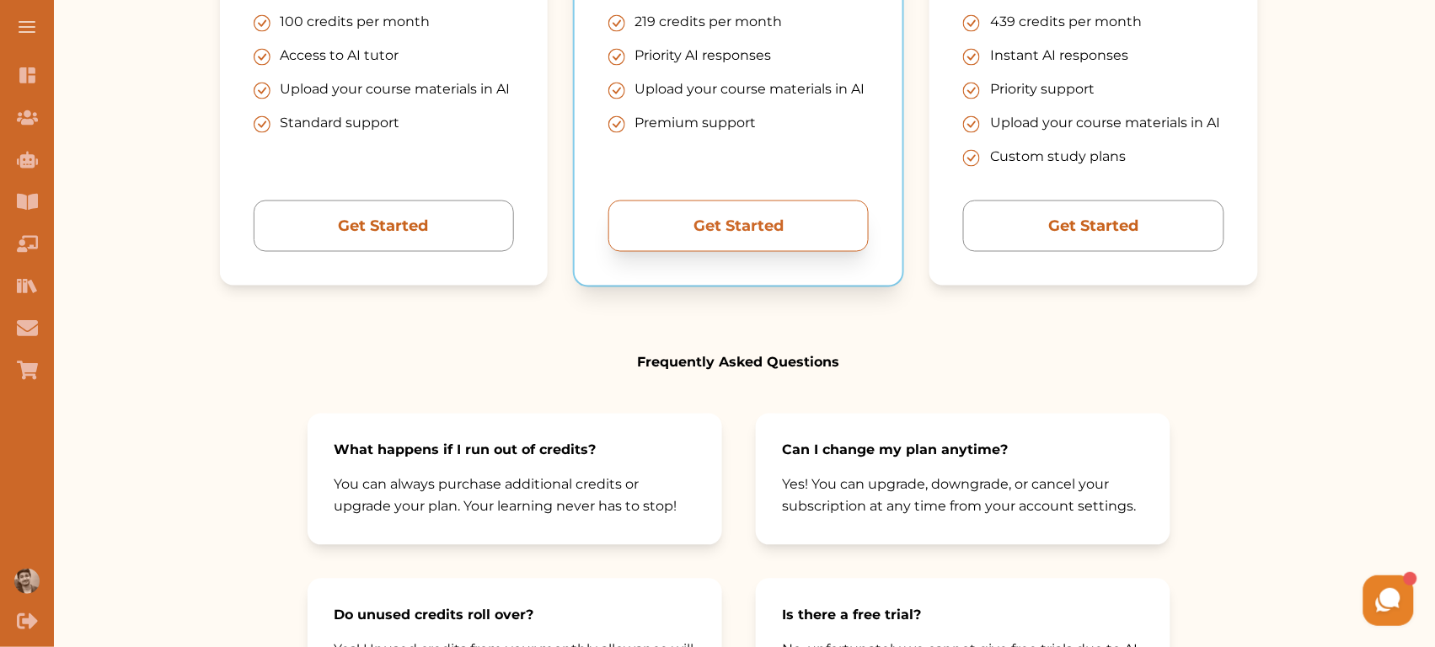
click at [680, 234] on button "Get Started" at bounding box center [738, 225] width 260 height 51
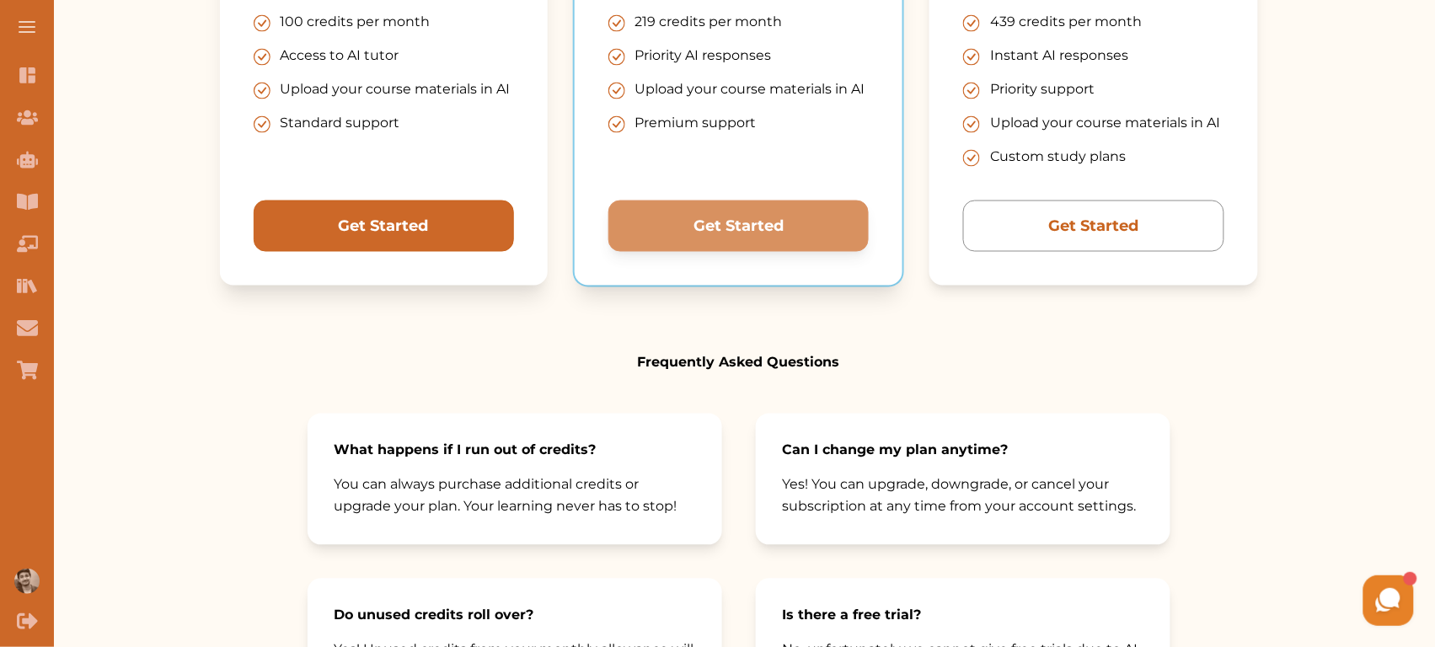
click at [444, 227] on button "Get Started" at bounding box center [384, 225] width 260 height 51
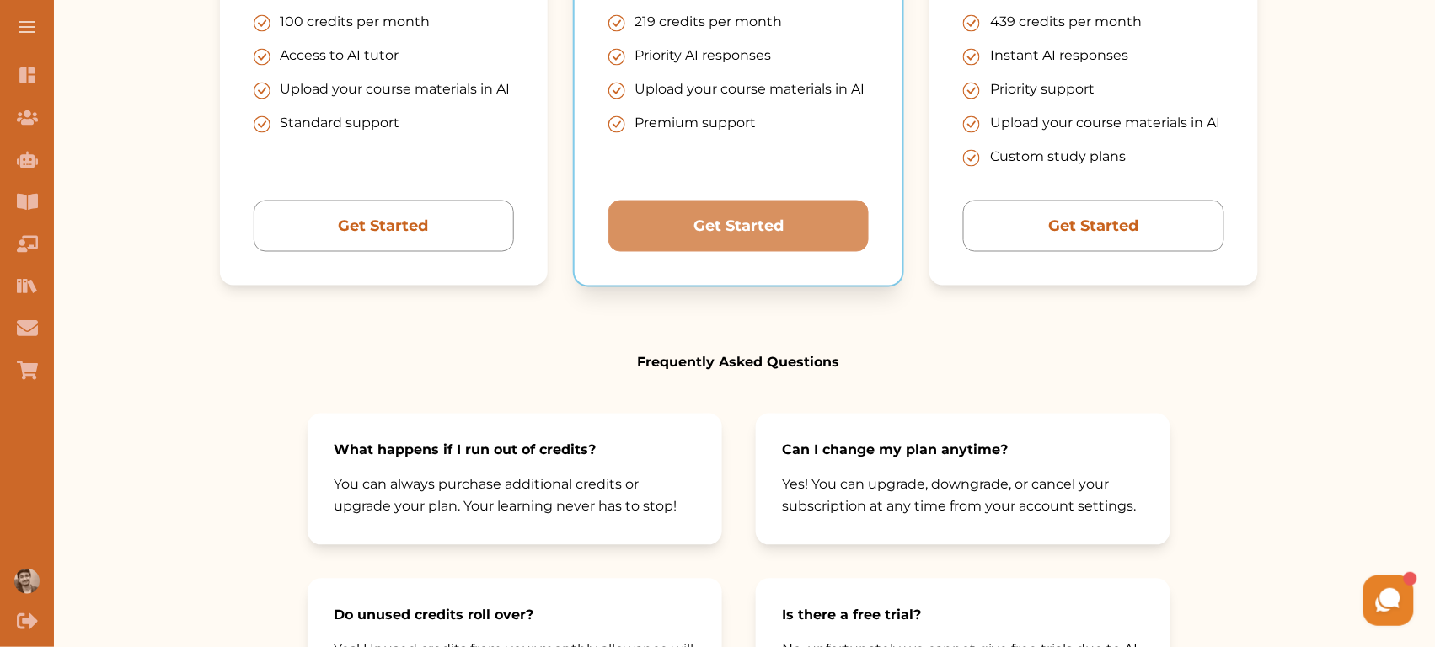
click at [843, 397] on div "Frequently Asked Questions What happens if I run out of credits? You can always…" at bounding box center [738, 553] width 863 height 401
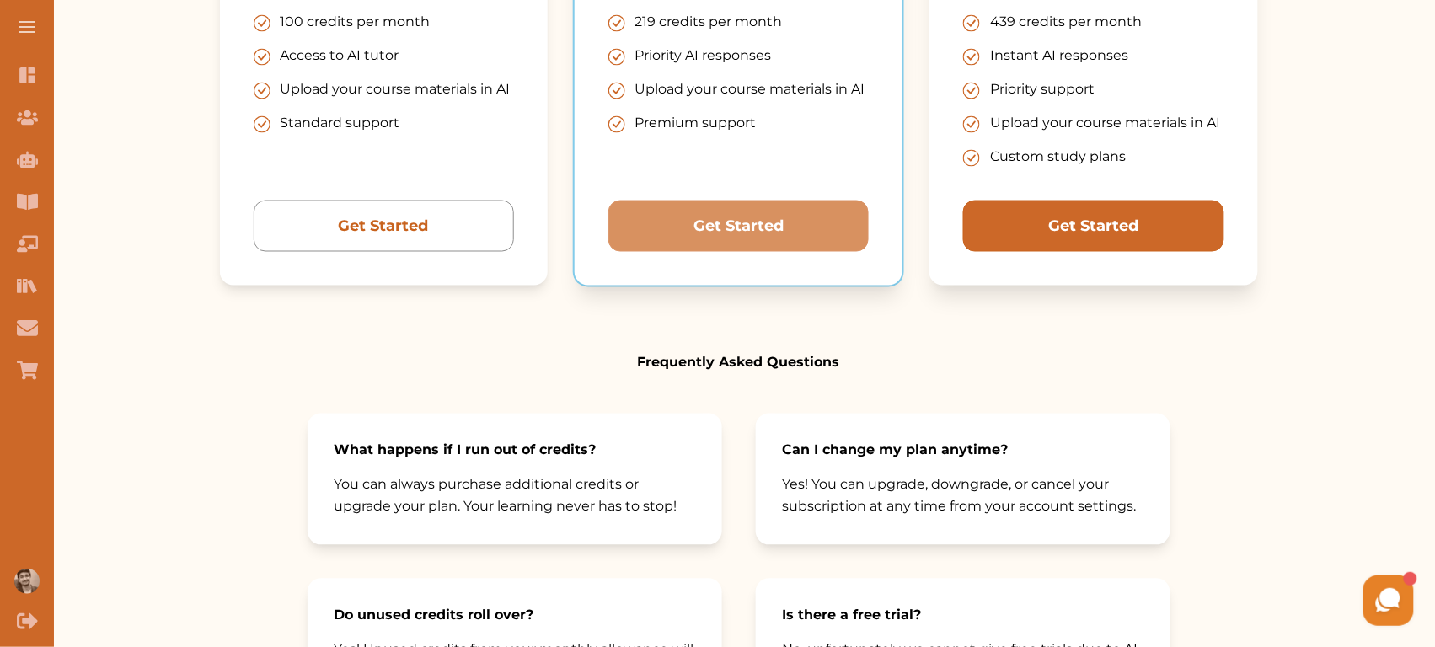
click at [514, 237] on button "Get Started" at bounding box center [384, 225] width 260 height 51
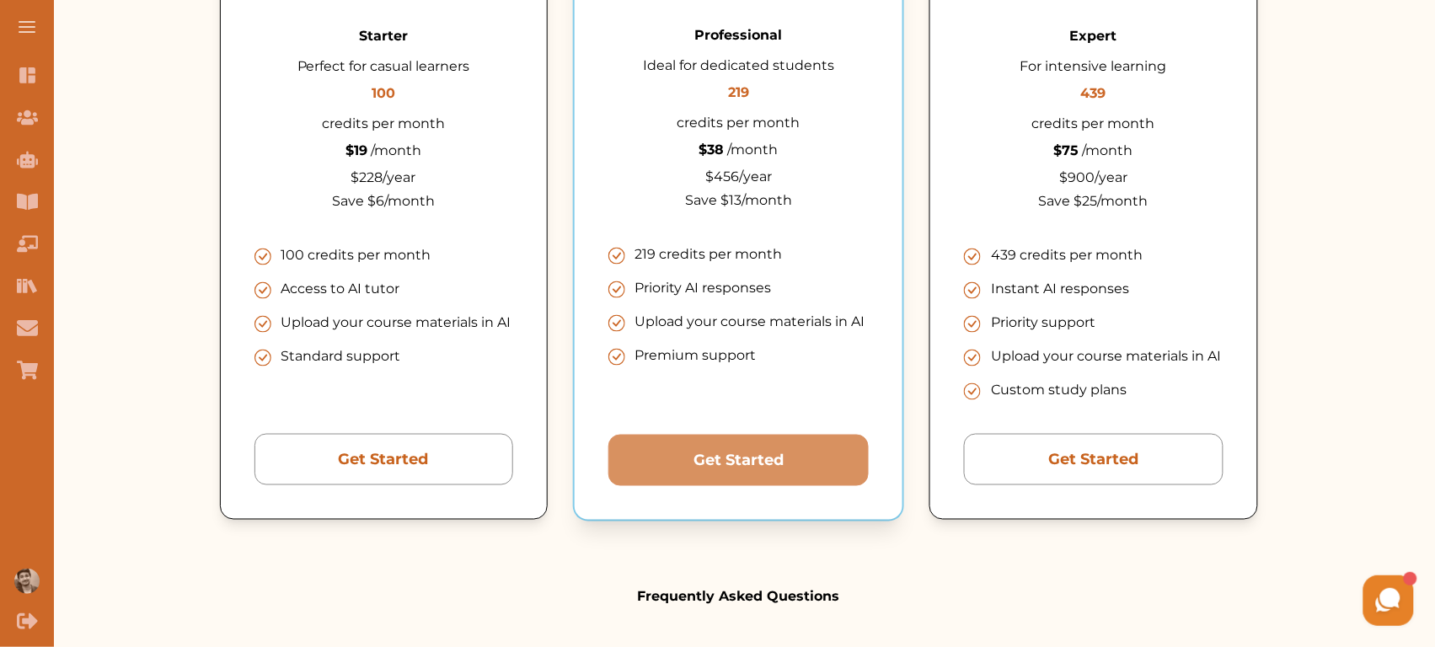
scroll to position [470, 0]
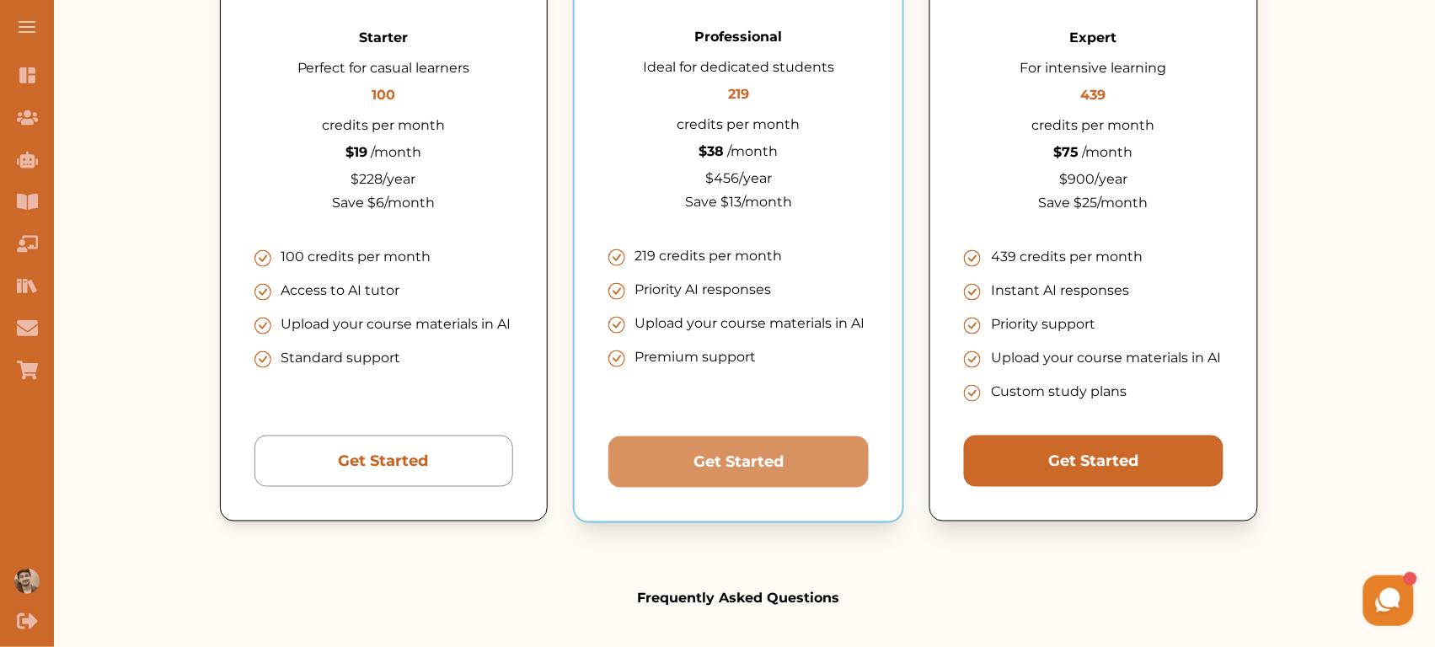
click at [513, 459] on button "Get Started" at bounding box center [383, 461] width 259 height 51
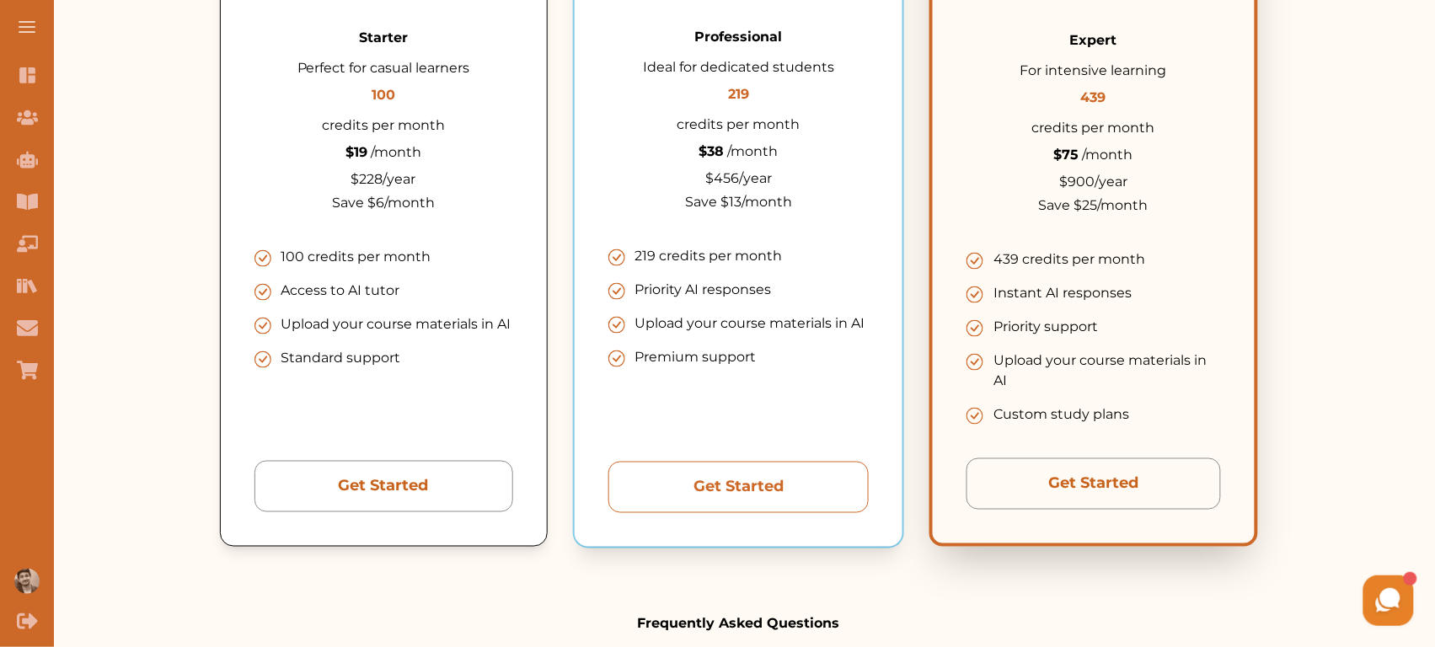
click at [712, 494] on button "Get Started" at bounding box center [738, 487] width 260 height 51
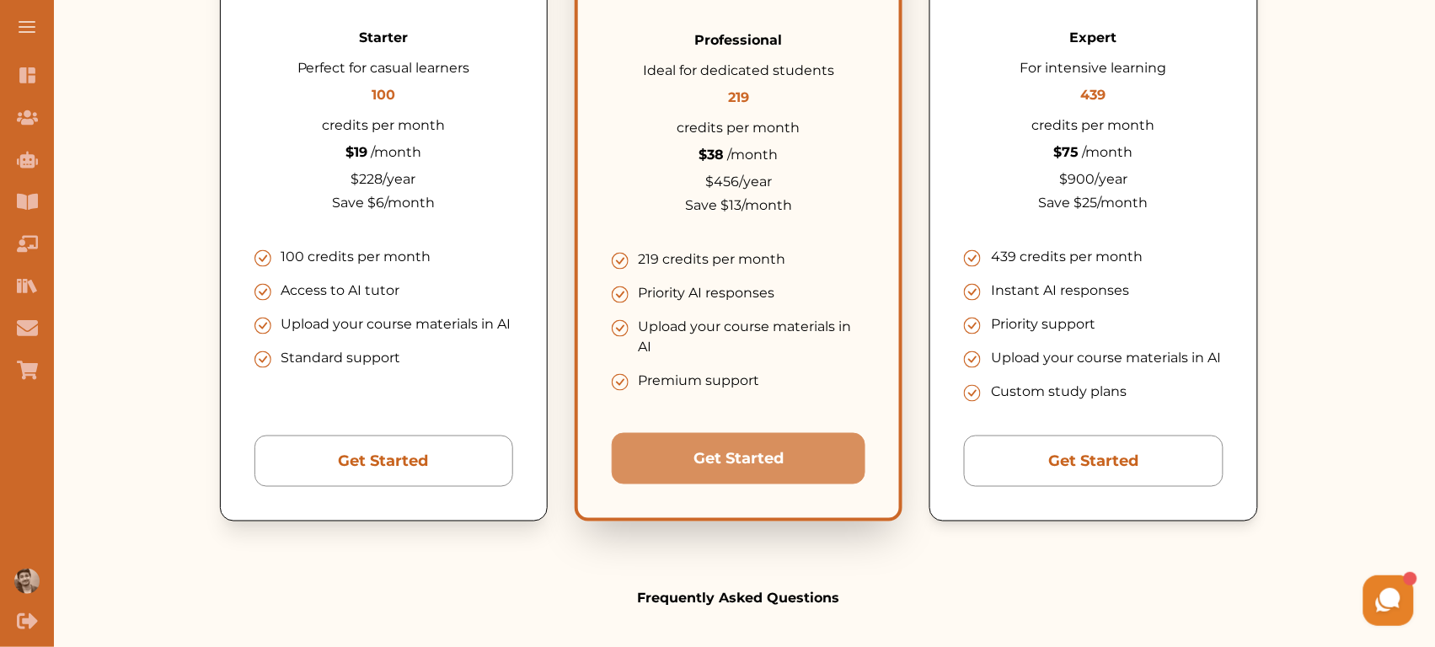
click at [465, 494] on div "Starter Perfect for casual learners 100 credits per month $ 19 /month $ 228 /ye…" at bounding box center [384, 214] width 328 height 616
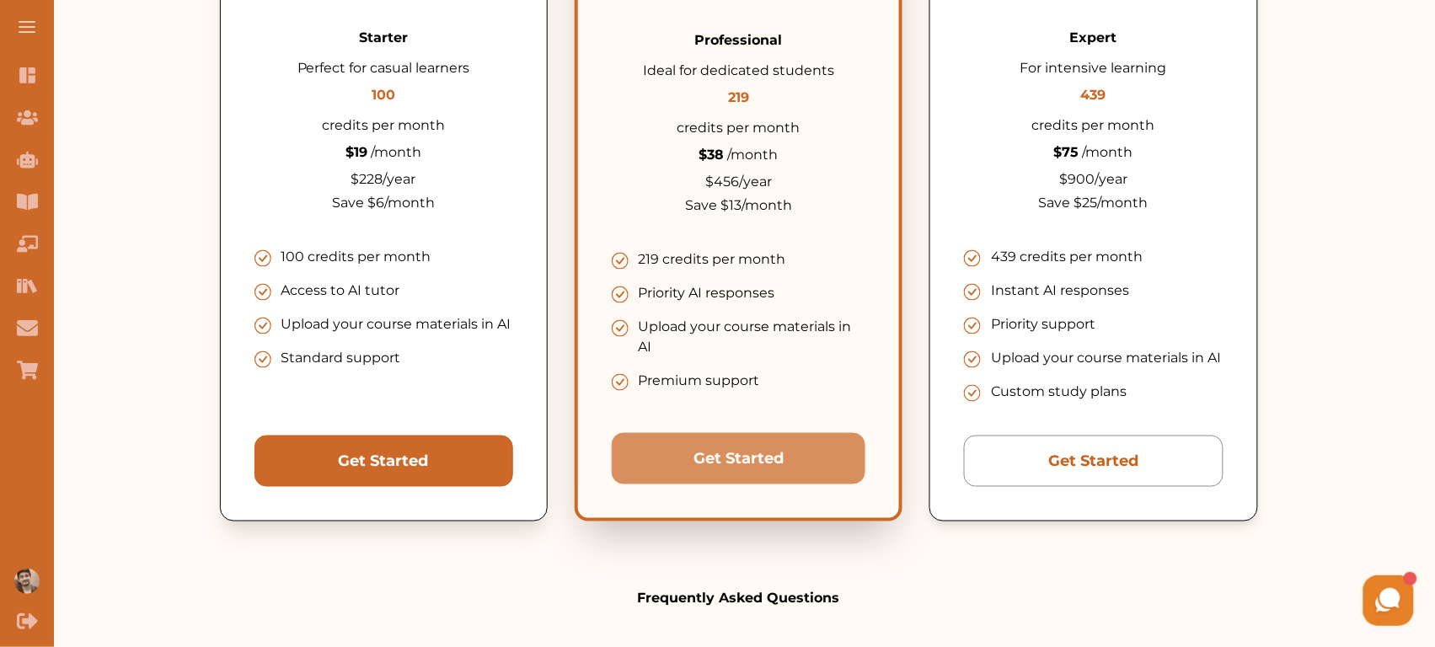
click at [430, 469] on button "Get Started" at bounding box center [383, 461] width 259 height 51
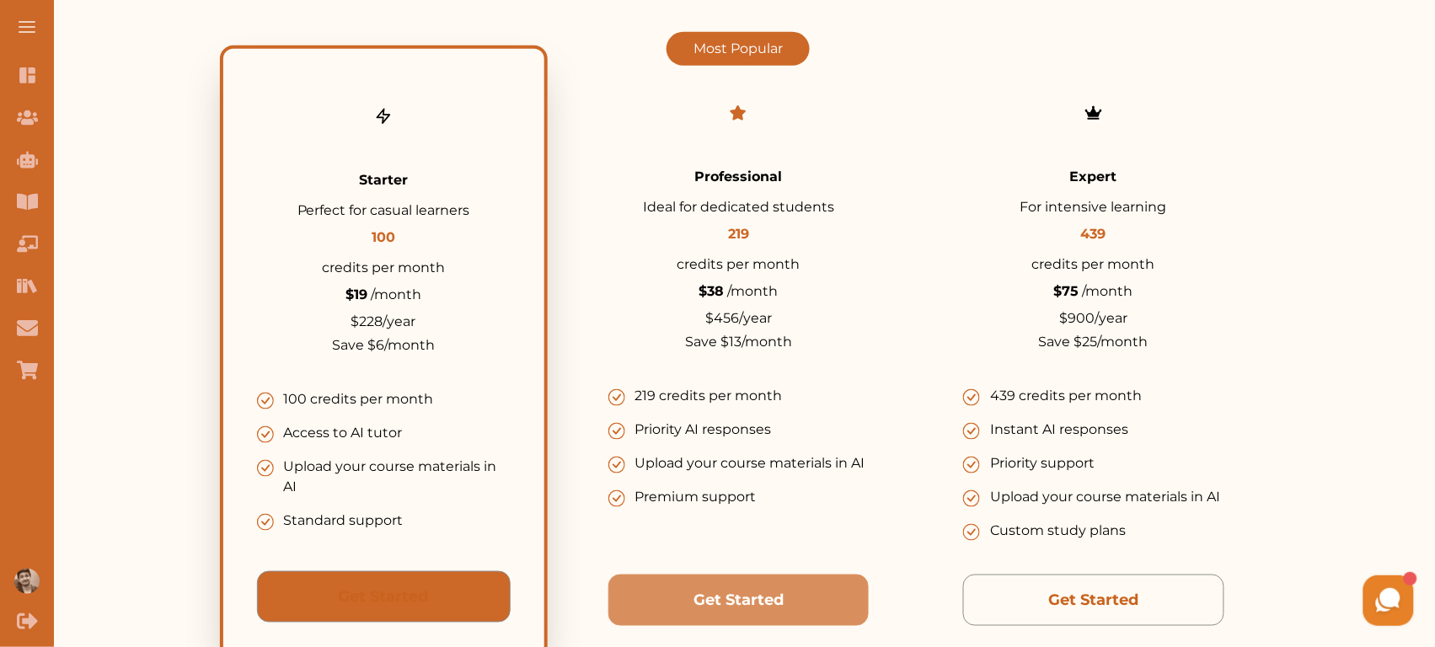
scroll to position [322, 0]
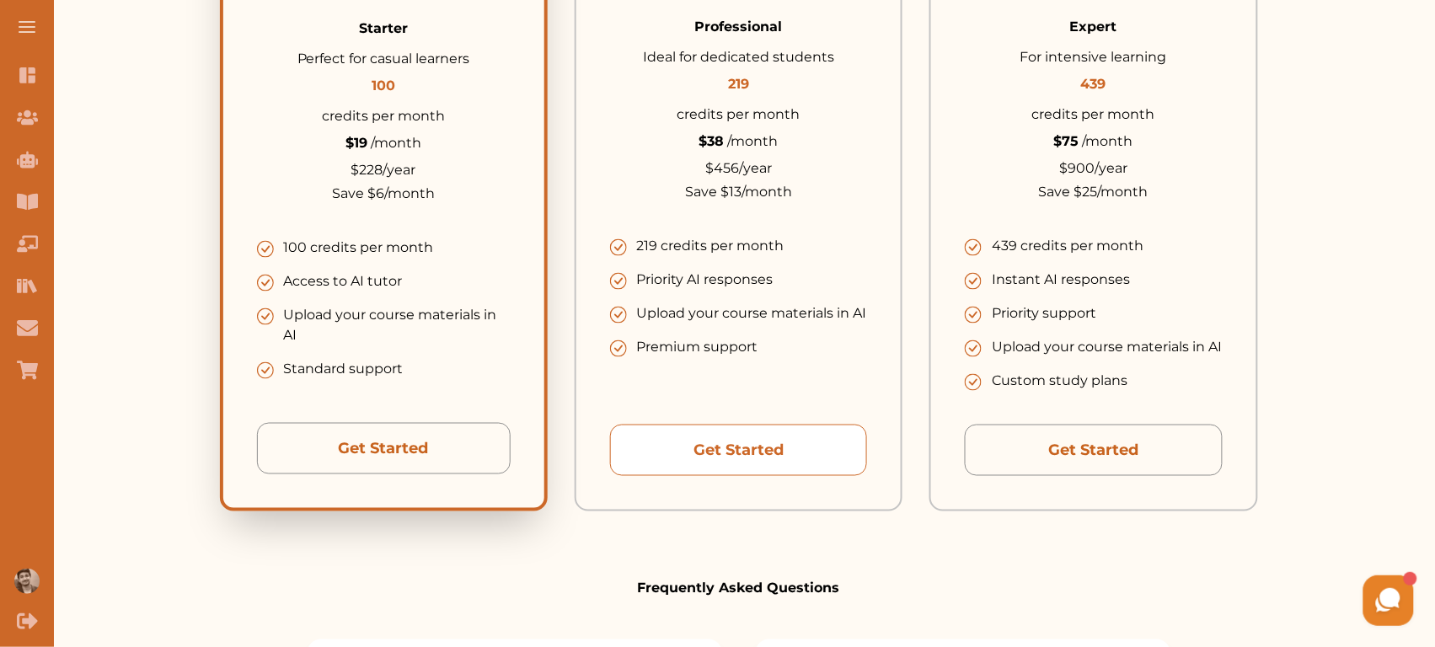
click at [735, 426] on button "Get Started" at bounding box center [738, 450] width 257 height 51
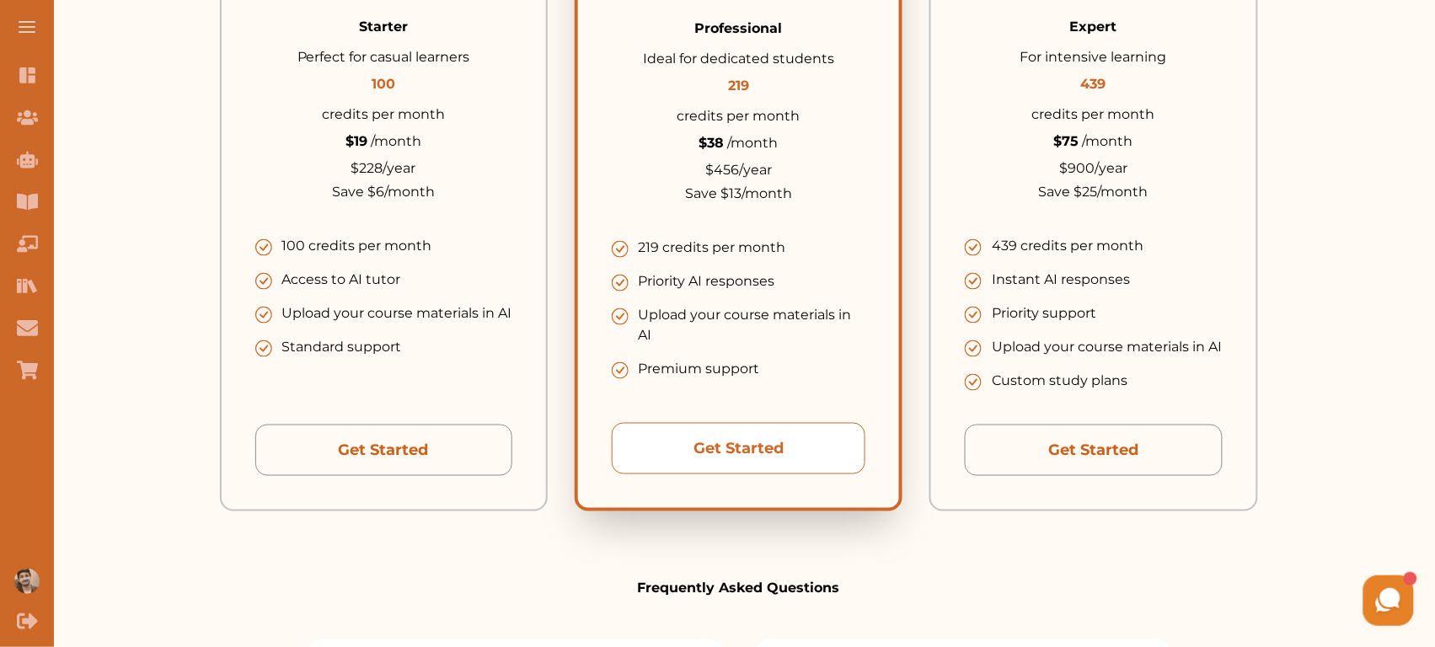
scroll to position [480, 0]
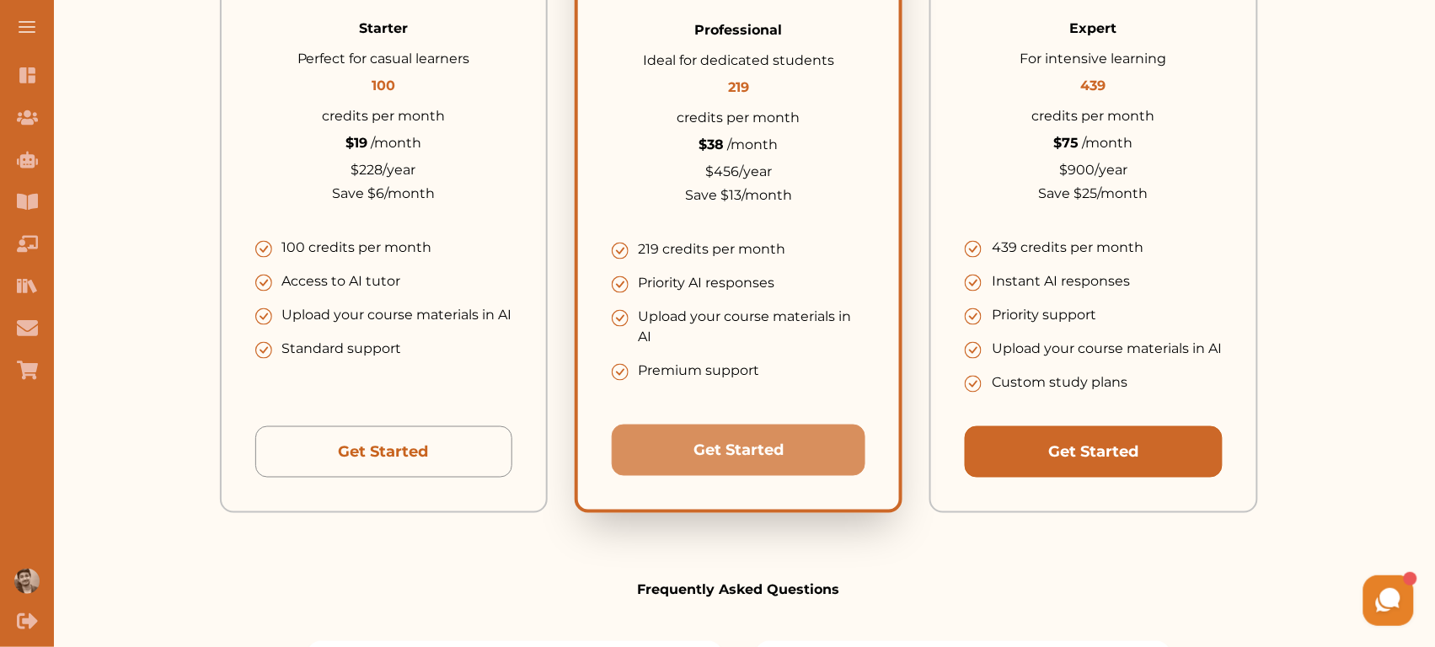
click at [512, 436] on button "Get Started" at bounding box center [383, 451] width 257 height 51
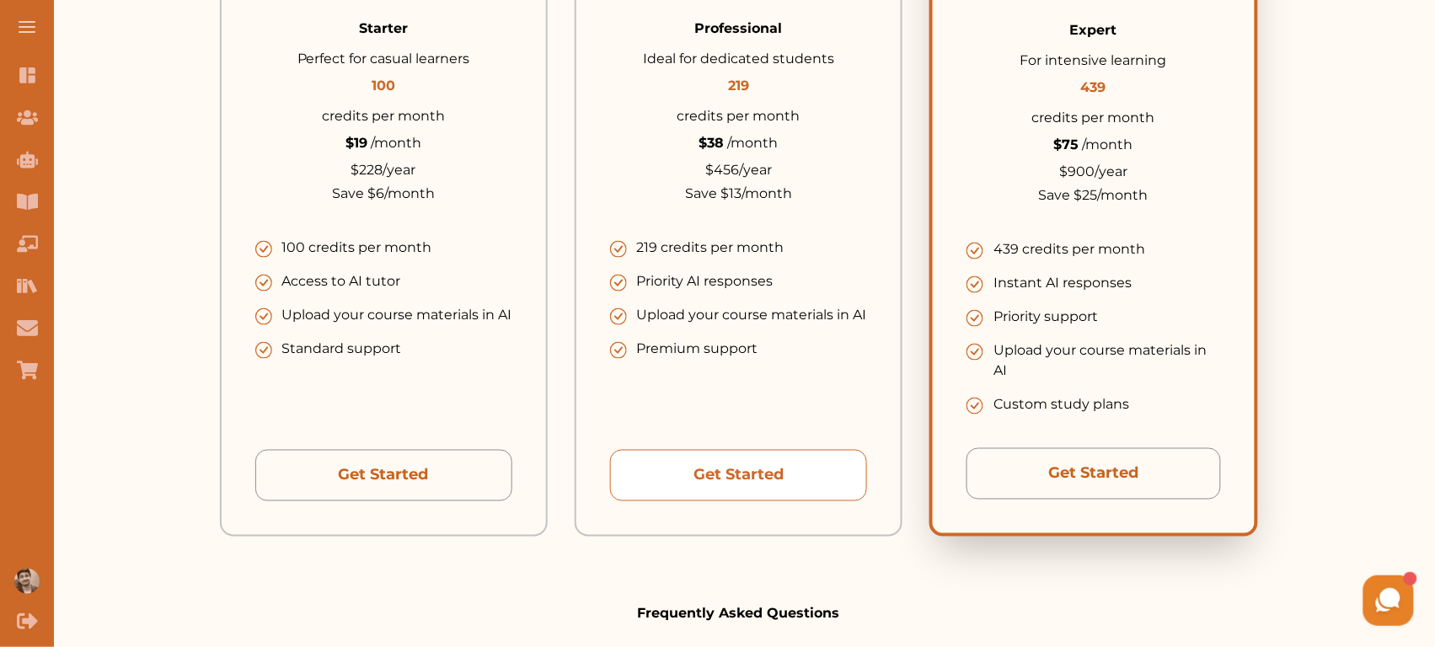
click at [811, 452] on button "Get Started" at bounding box center [738, 475] width 257 height 51
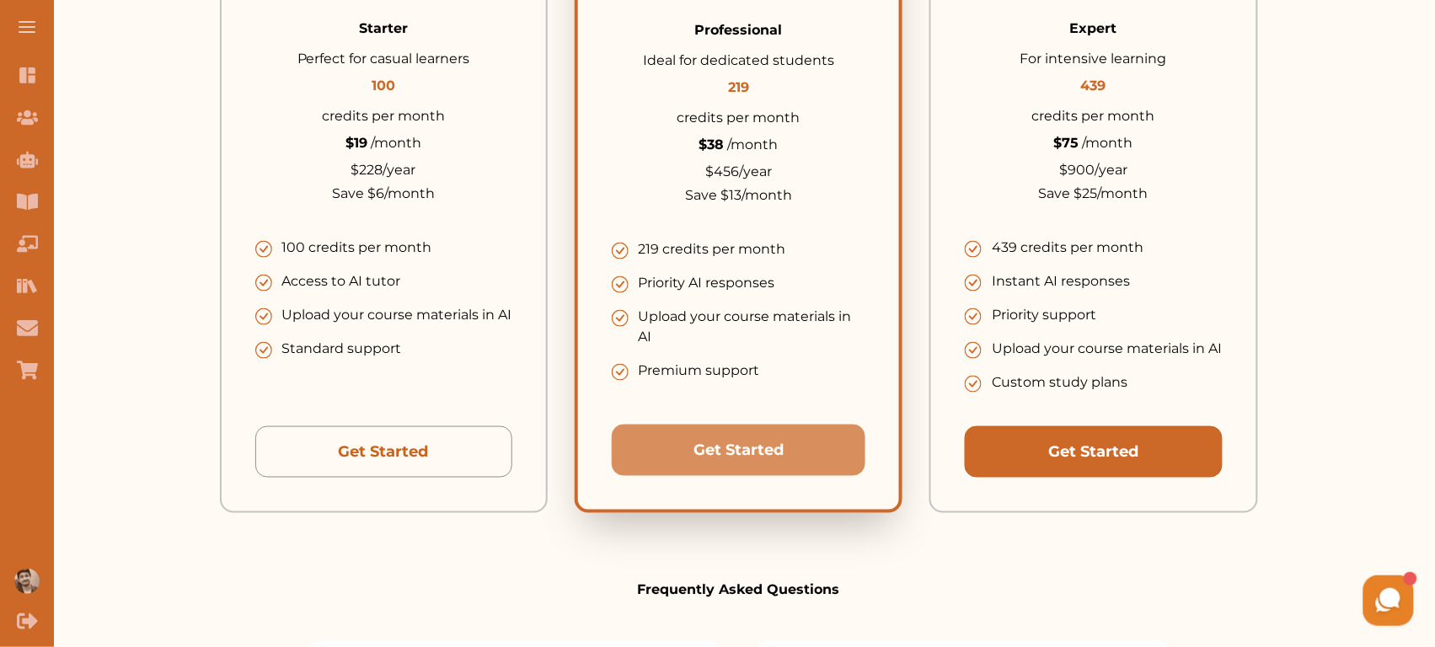
click at [512, 457] on button "Get Started" at bounding box center [383, 451] width 257 height 51
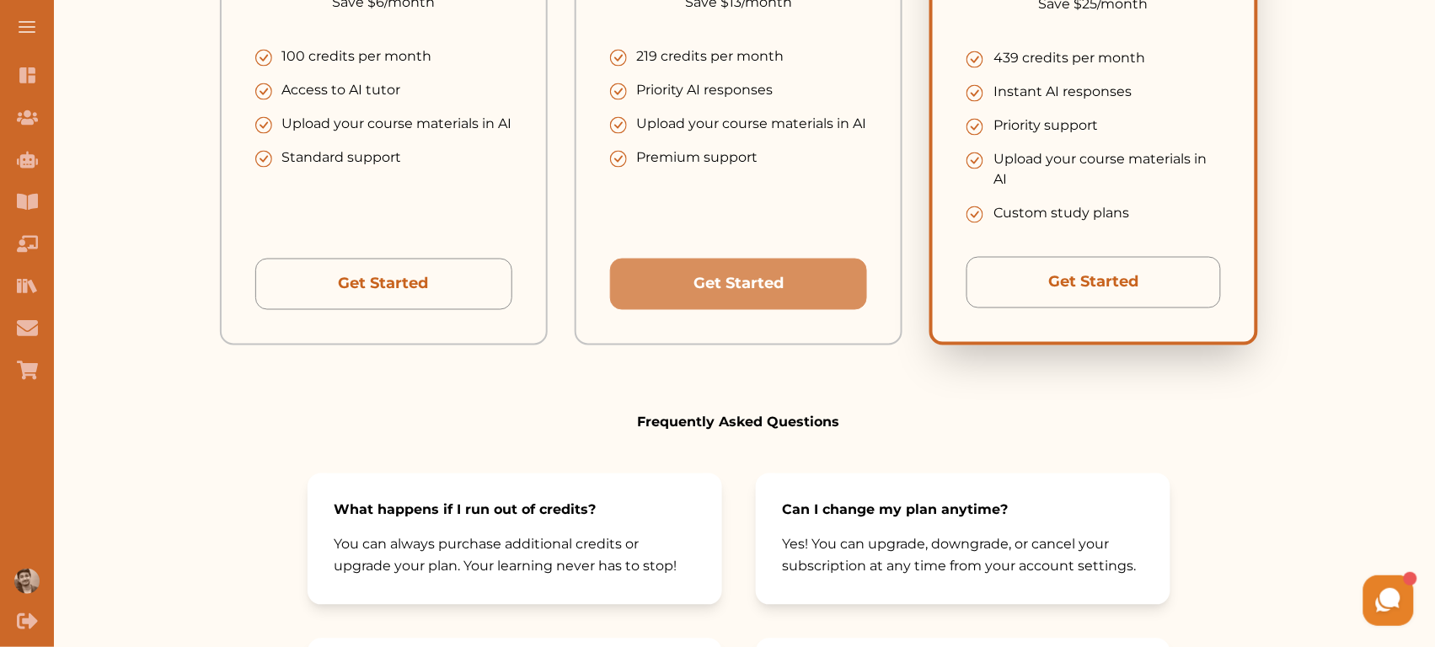
scroll to position [670, 0]
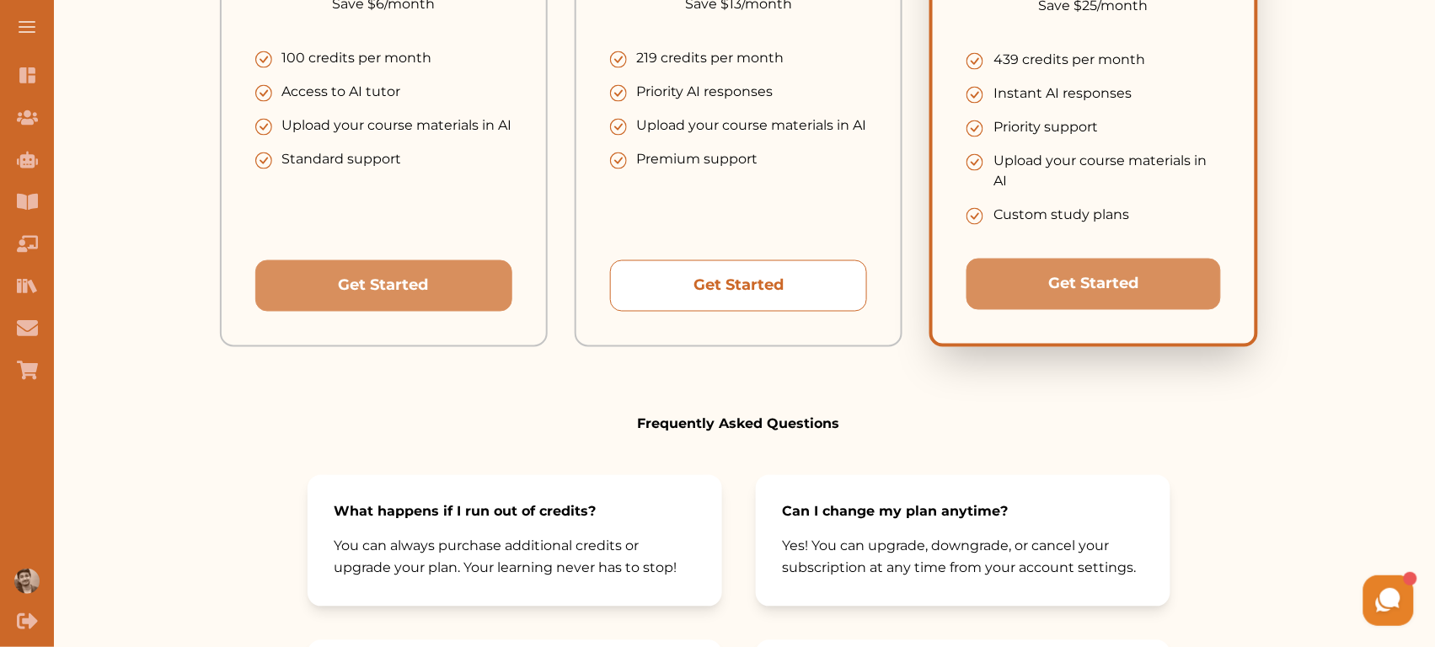
click at [512, 275] on button "Get Started" at bounding box center [383, 285] width 257 height 51
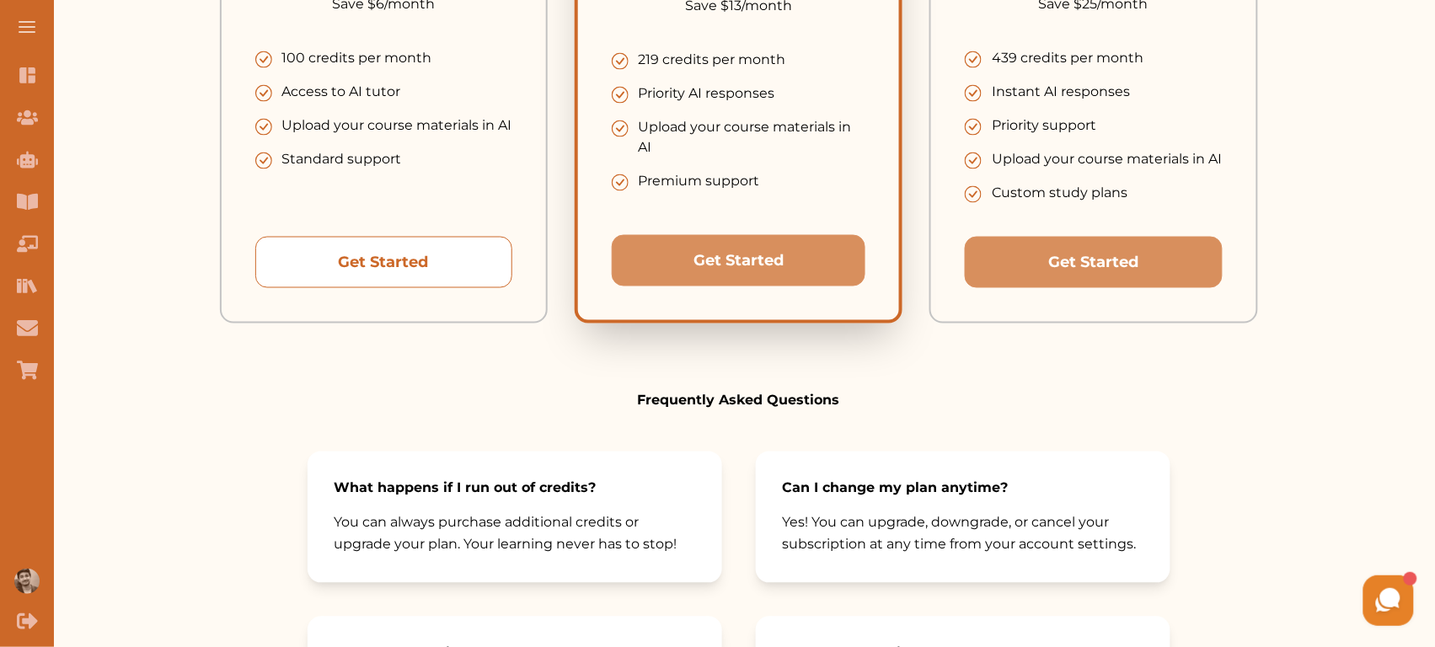
click at [462, 279] on button "Get Started" at bounding box center [383, 262] width 257 height 51
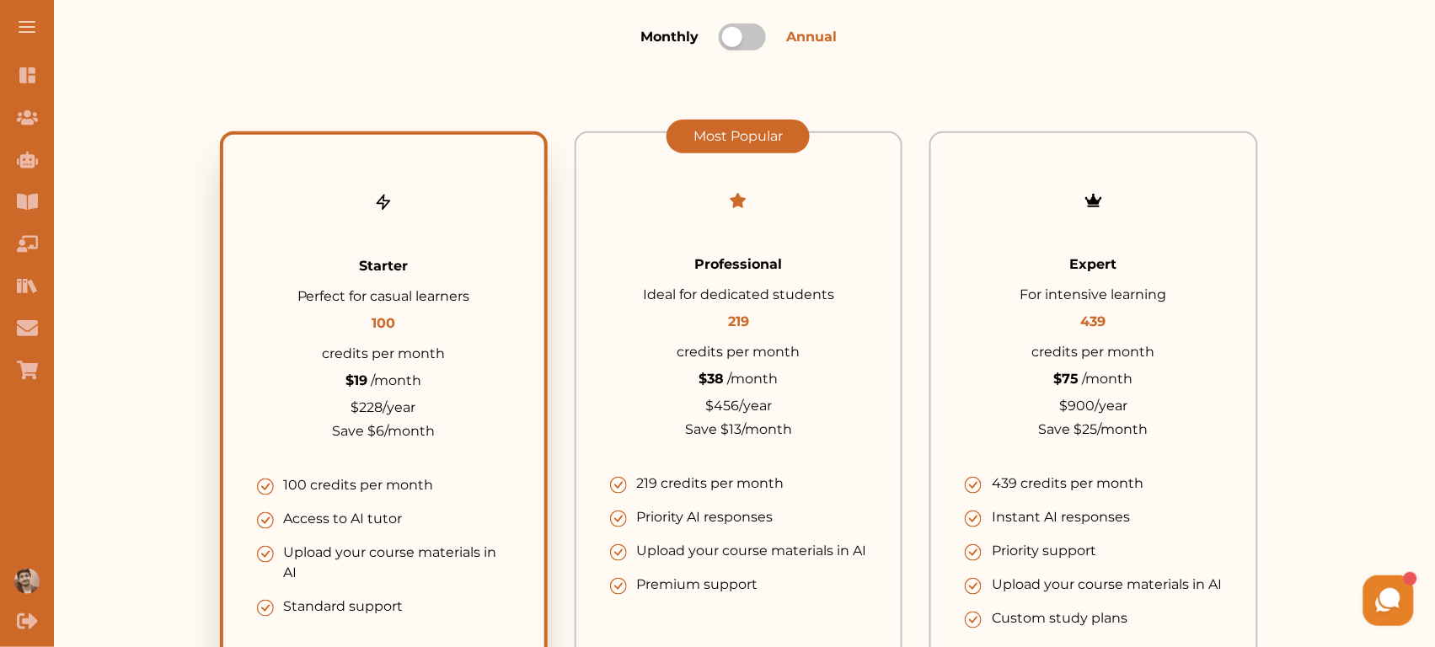
scroll to position [249, 0]
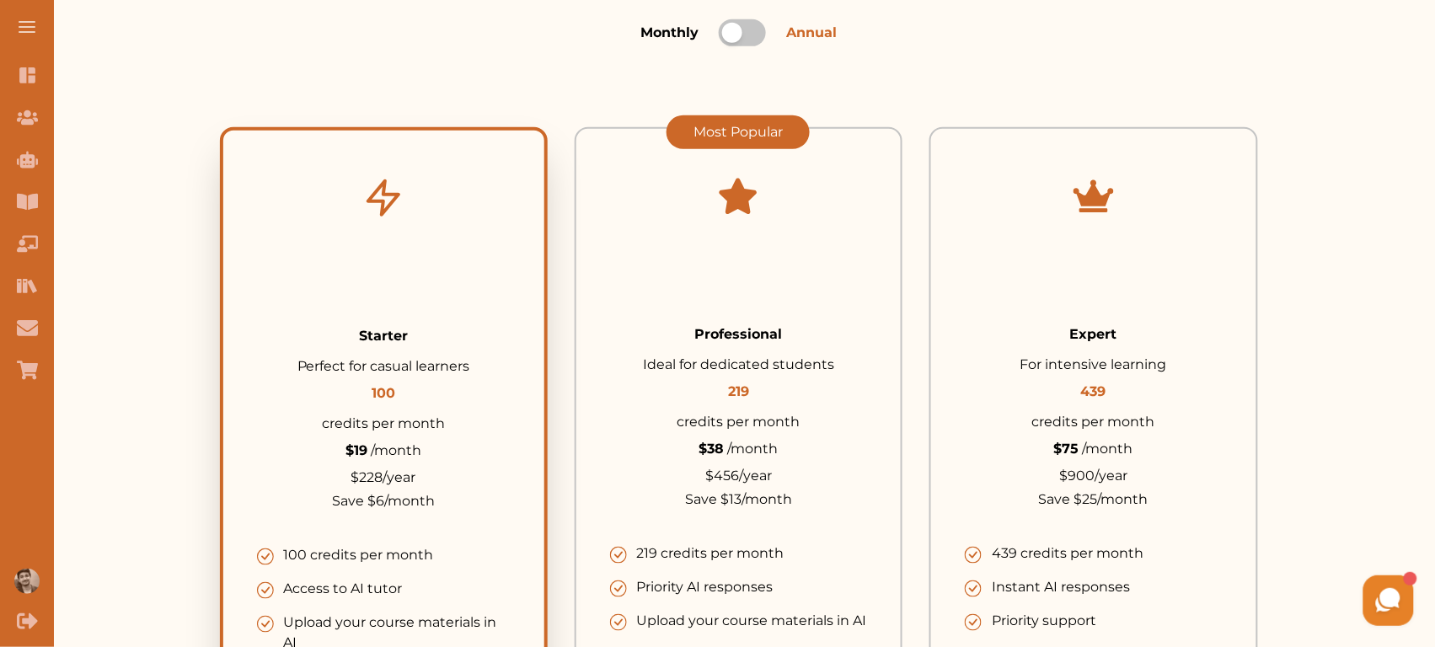
drag, startPoint x: 651, startPoint y: 238, endPoint x: 775, endPoint y: 286, distance: 132.8
click at [775, 286] on div at bounding box center [738, 244] width 257 height 162
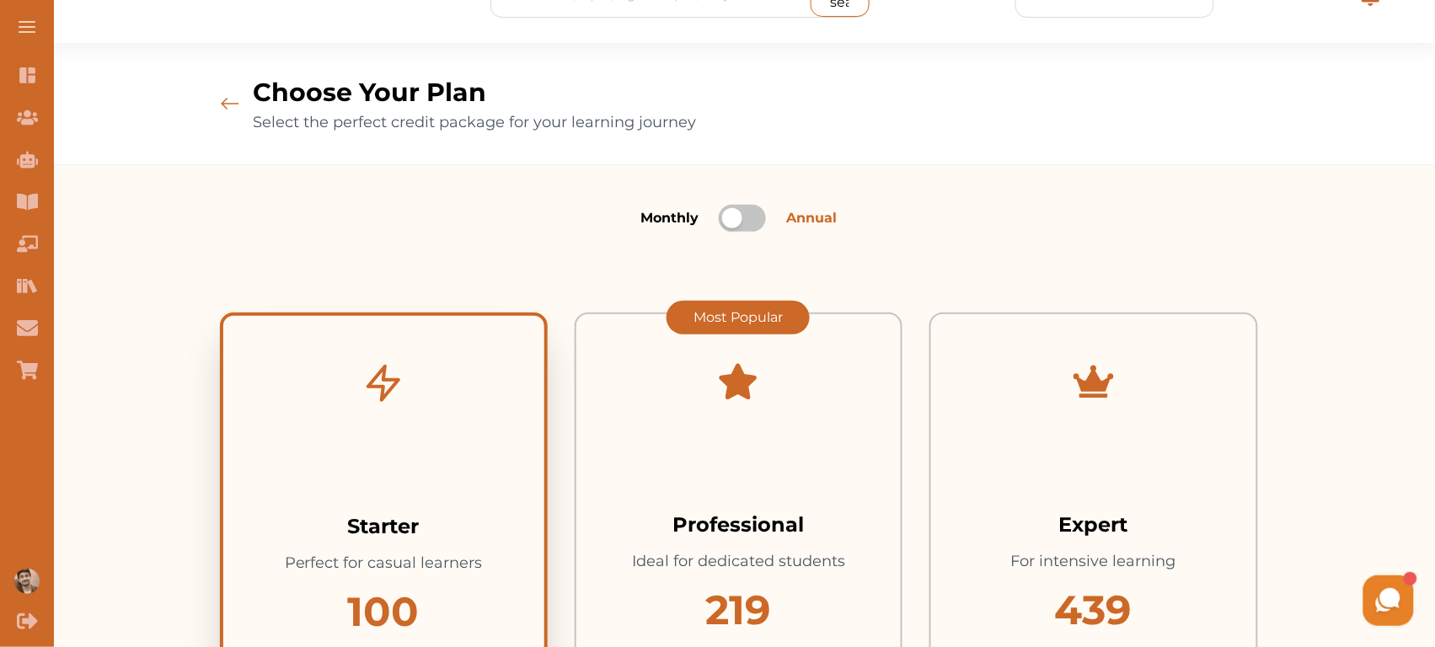
scroll to position [64, 0]
click at [738, 217] on div at bounding box center [732, 217] width 20 height 20
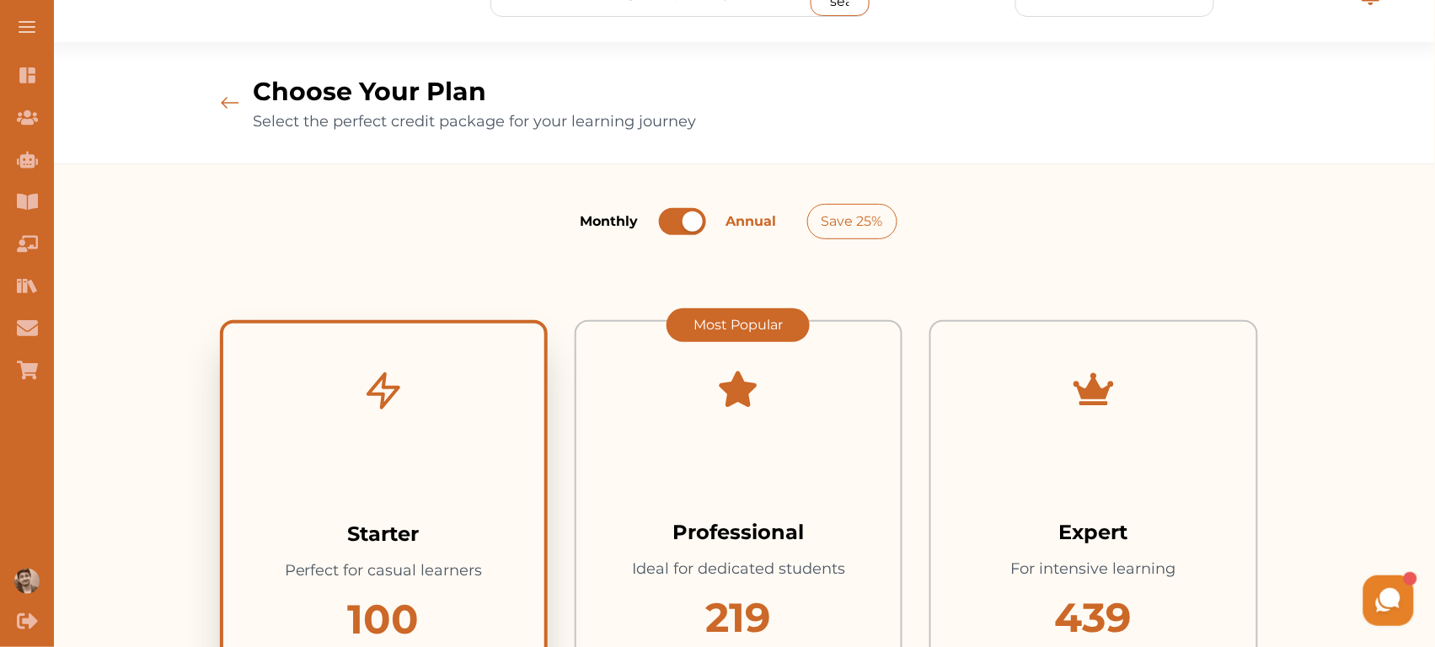
click at [695, 209] on div at bounding box center [682, 221] width 47 height 27
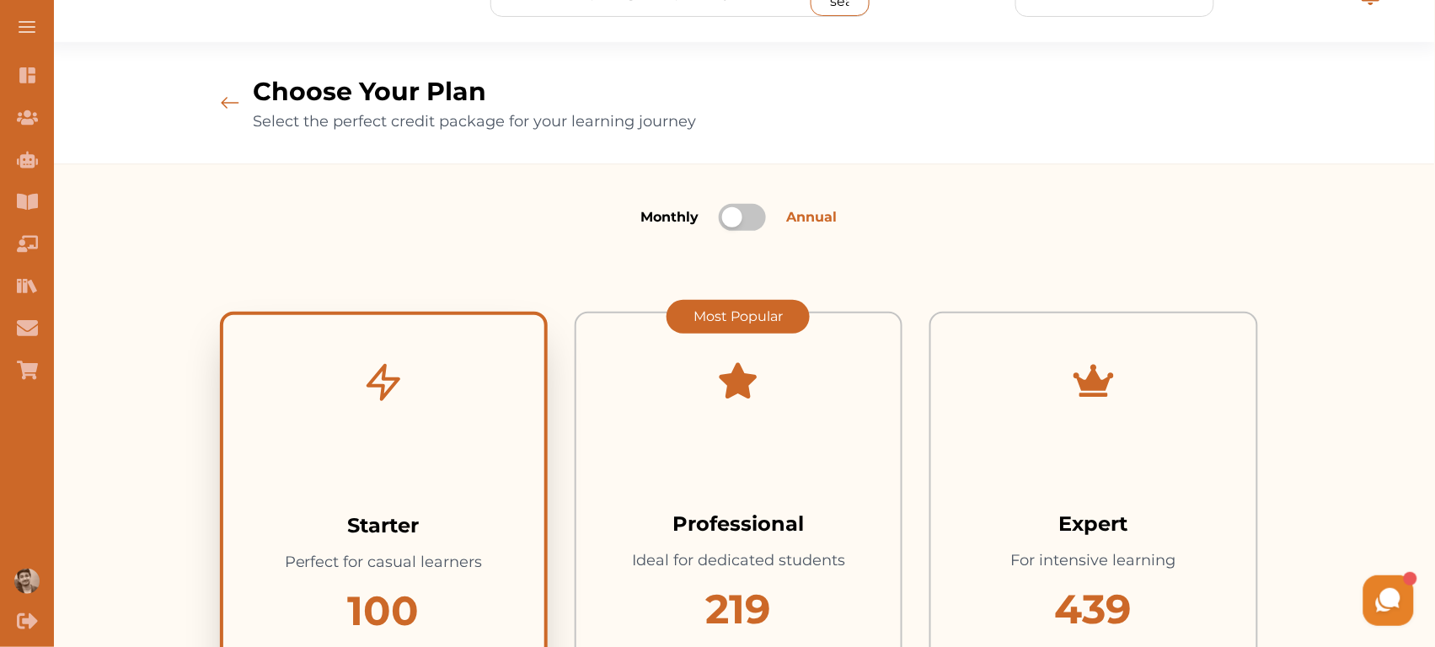
click at [695, 209] on span "Monthly" at bounding box center [669, 217] width 58 height 20
click at [752, 219] on div at bounding box center [742, 217] width 47 height 27
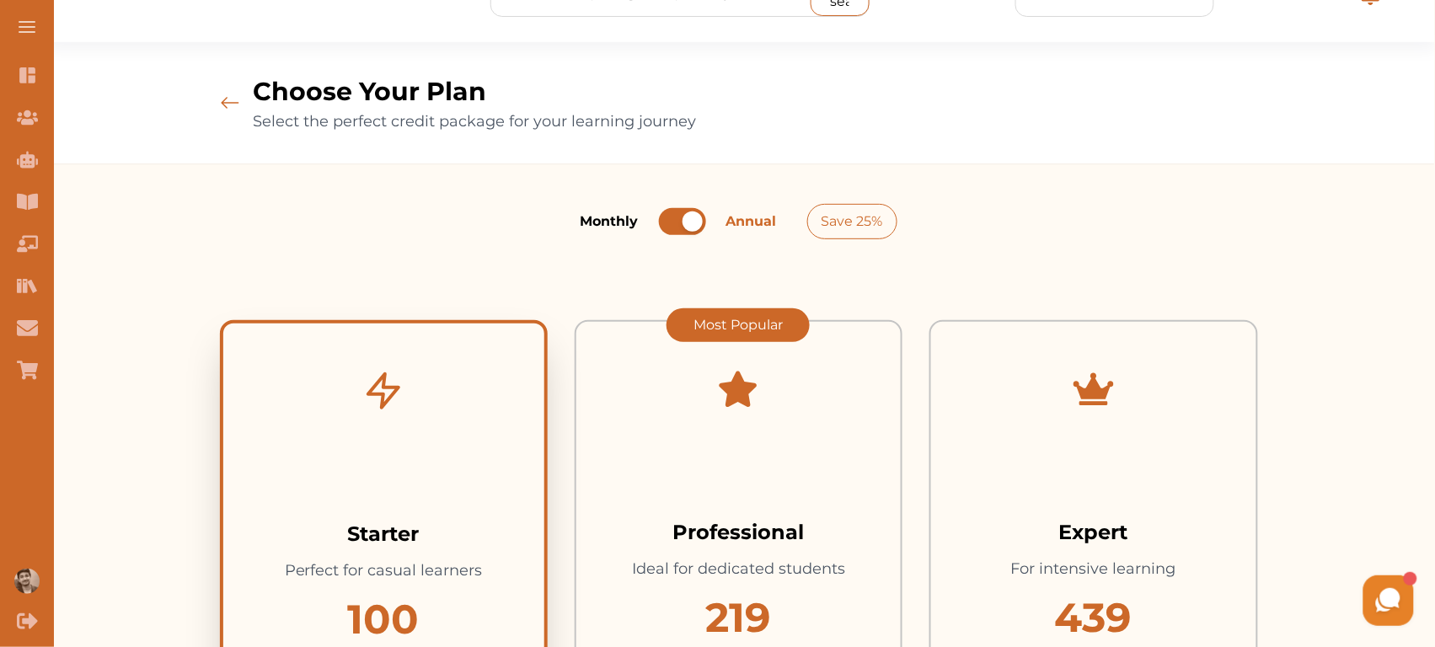
click at [697, 222] on div at bounding box center [692, 221] width 20 height 20
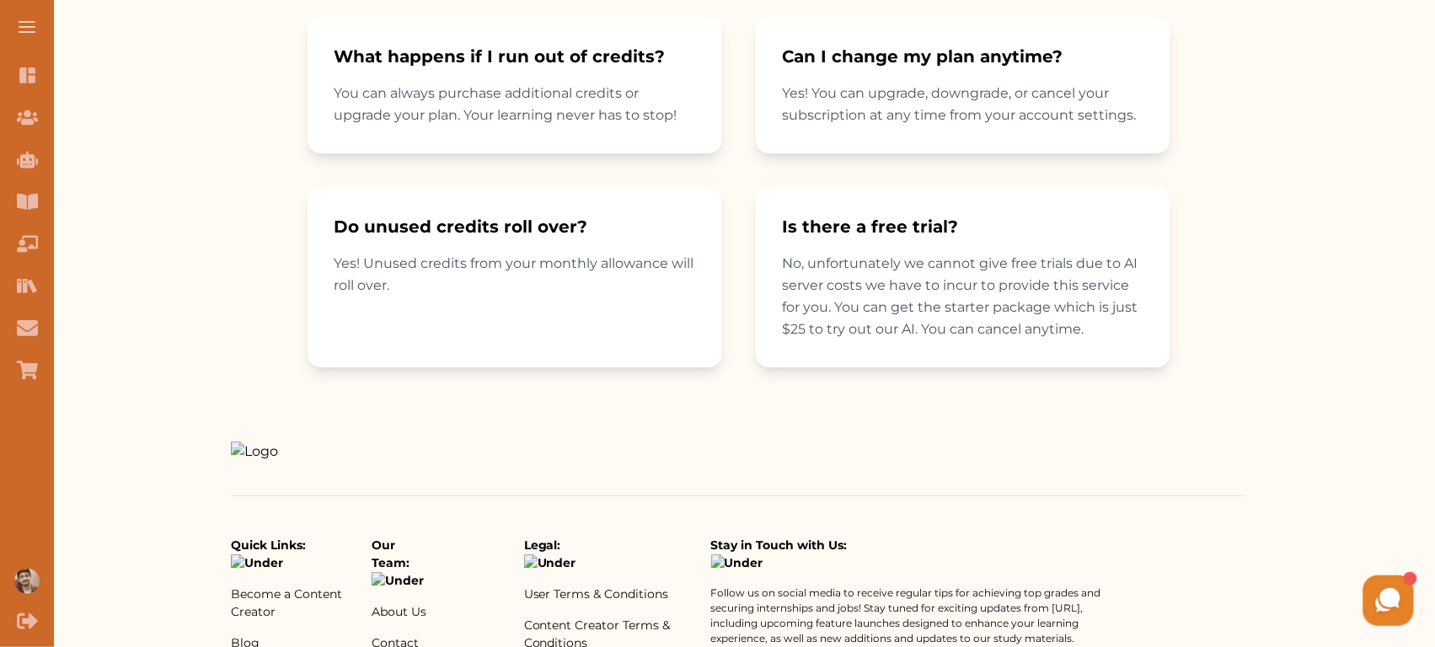
scroll to position [0, 0]
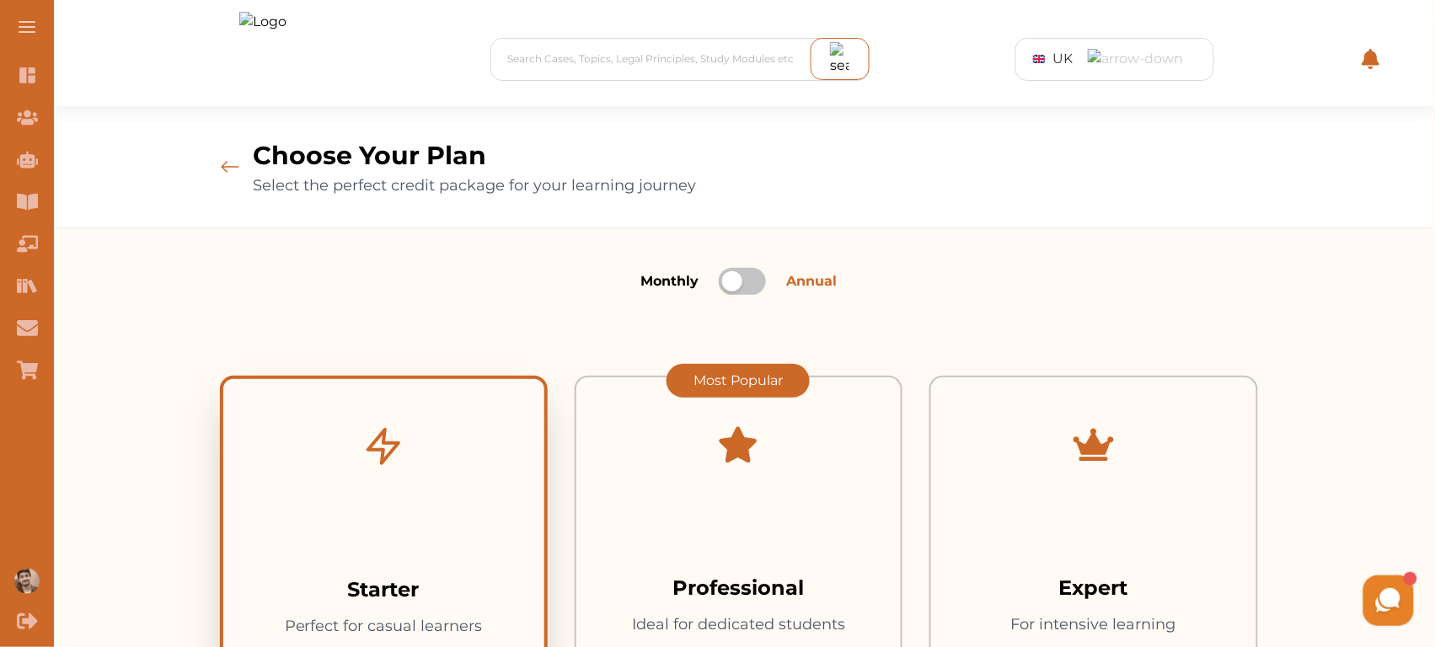
click at [230, 171] on icon at bounding box center [230, 166] width 20 height 81
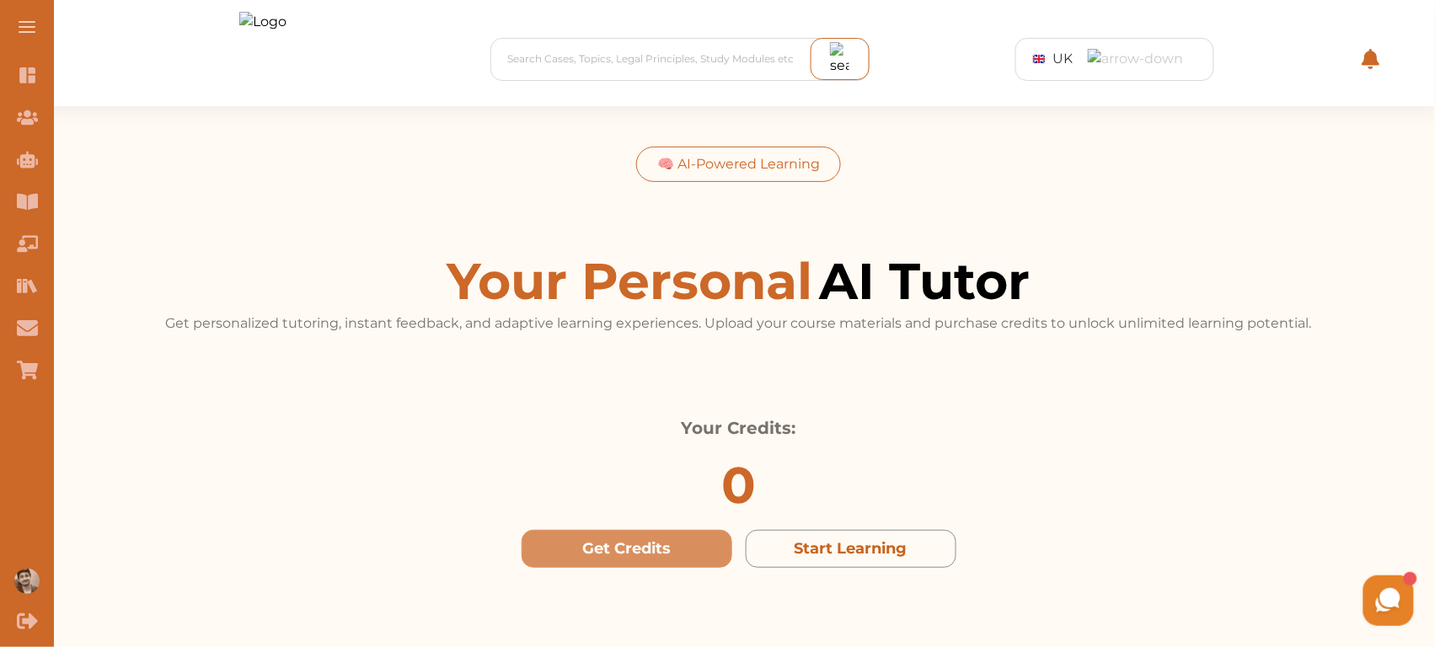
click at [744, 165] on div "🧠 AI-Powered Learning" at bounding box center [738, 164] width 205 height 35
click at [735, 158] on div "🧠 AI-Powered Learning" at bounding box center [738, 164] width 205 height 35
